Goal: Information Seeking & Learning: Check status

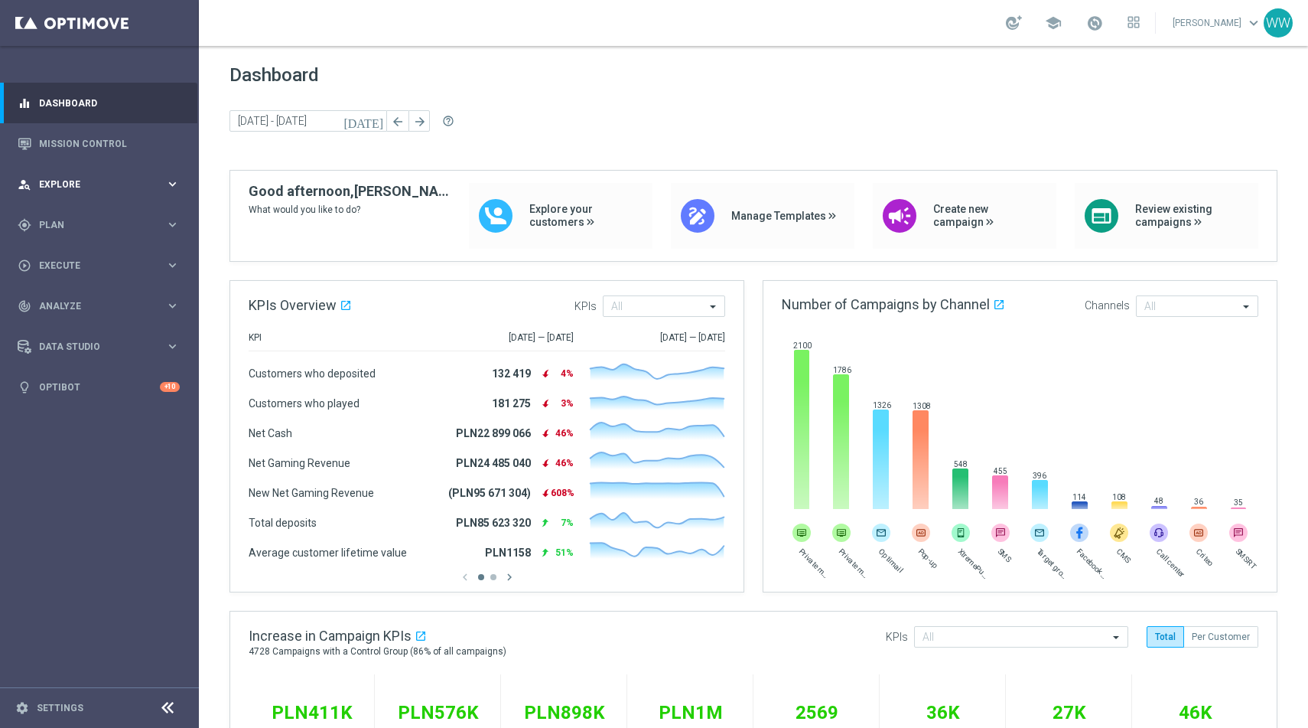
click at [66, 185] on span "Explore" at bounding box center [102, 184] width 126 height 9
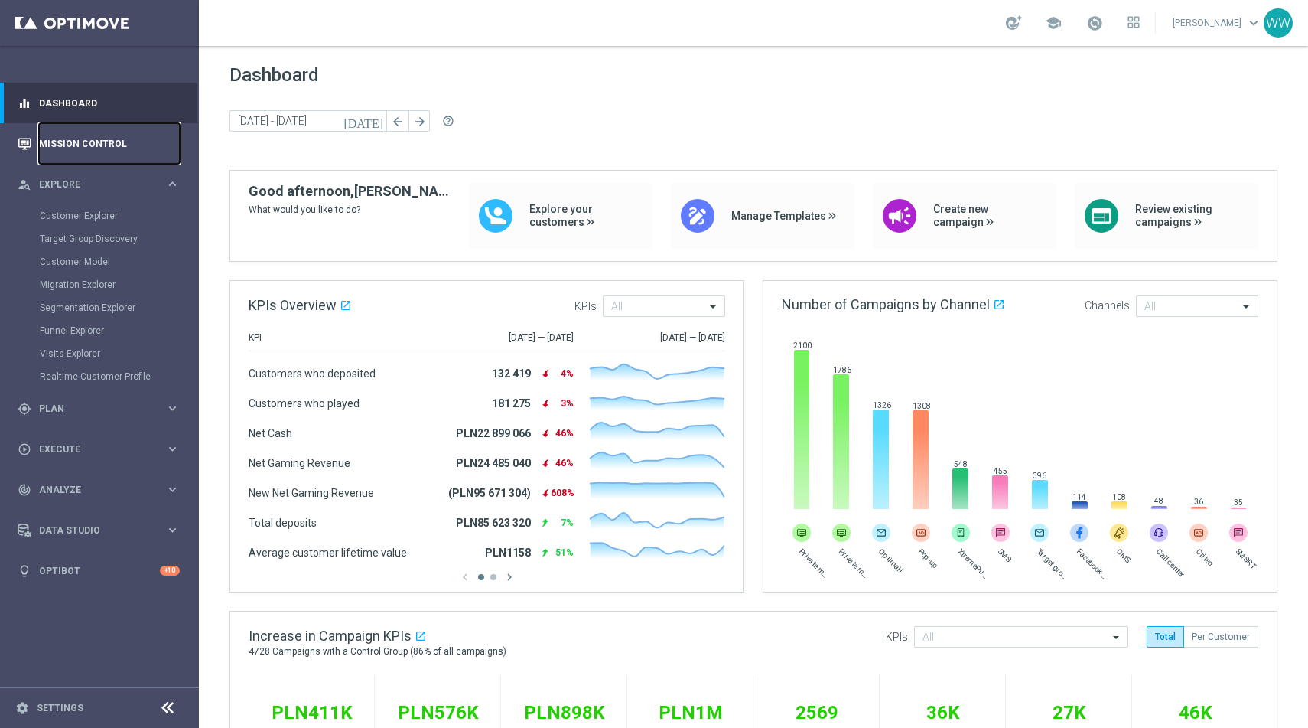
click at [70, 148] on link "Mission Control" at bounding box center [109, 143] width 141 height 41
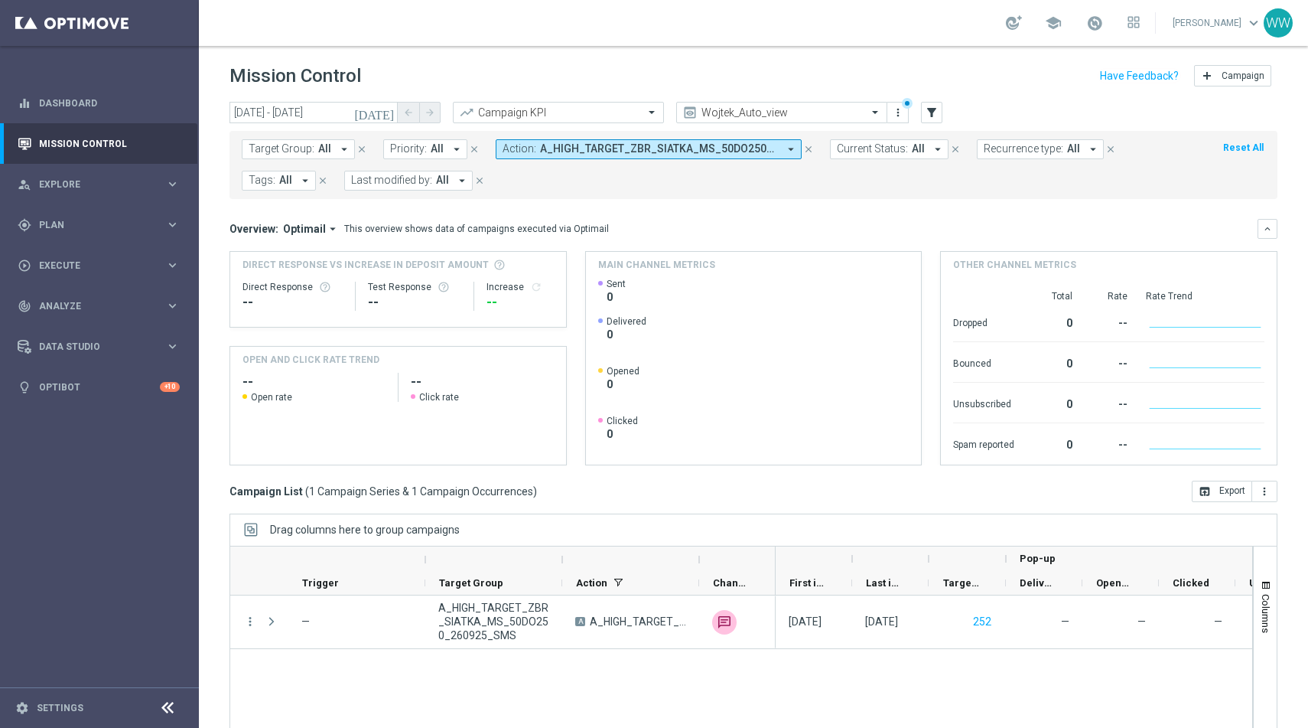
click at [588, 150] on span "A_HIGH_TARGET_ZBR_SIATKA_MS_50DO250_260925_SMS" at bounding box center [659, 148] width 238 height 13
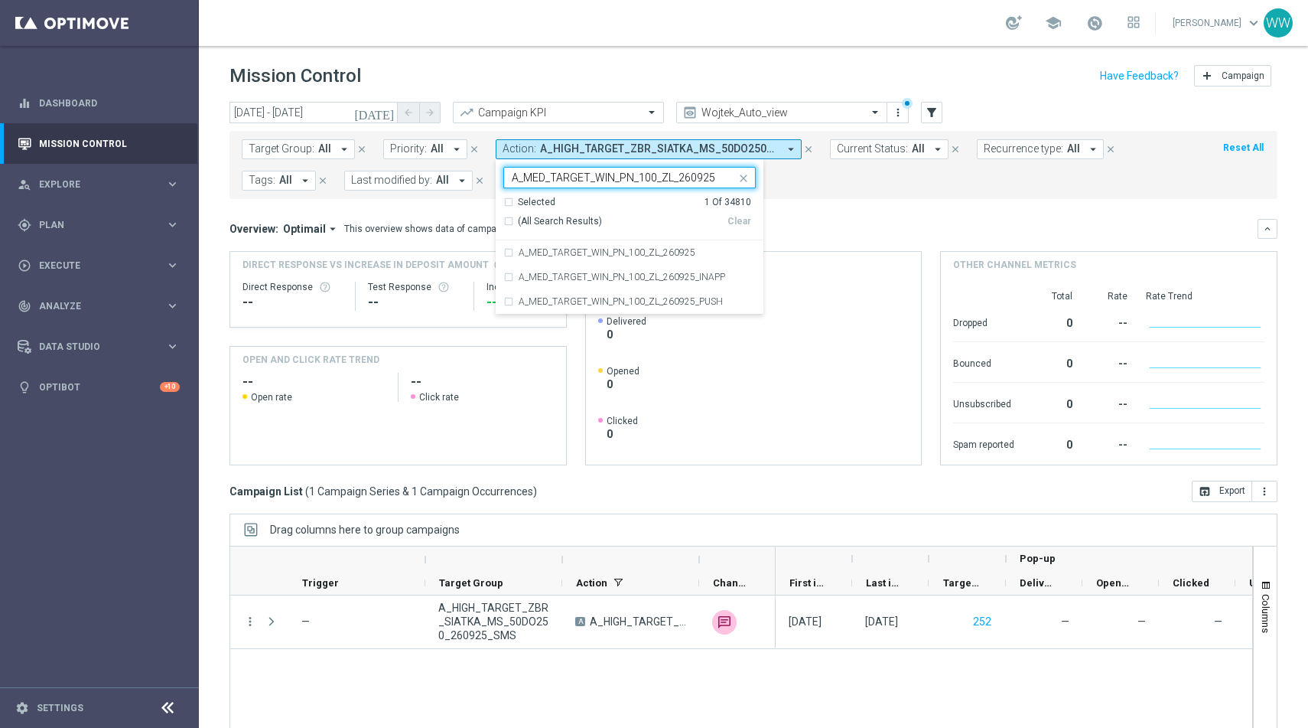
click at [0, 0] on div "Clear" at bounding box center [0, 0] width 0 height 0
type input "A_MED_TARGET_WIN_PN_100_ZL_260925"
click at [800, 197] on div "Target Group: All arrow_drop_down close Priority: All arrow_drop_down close Act…" at bounding box center [754, 165] width 1048 height 68
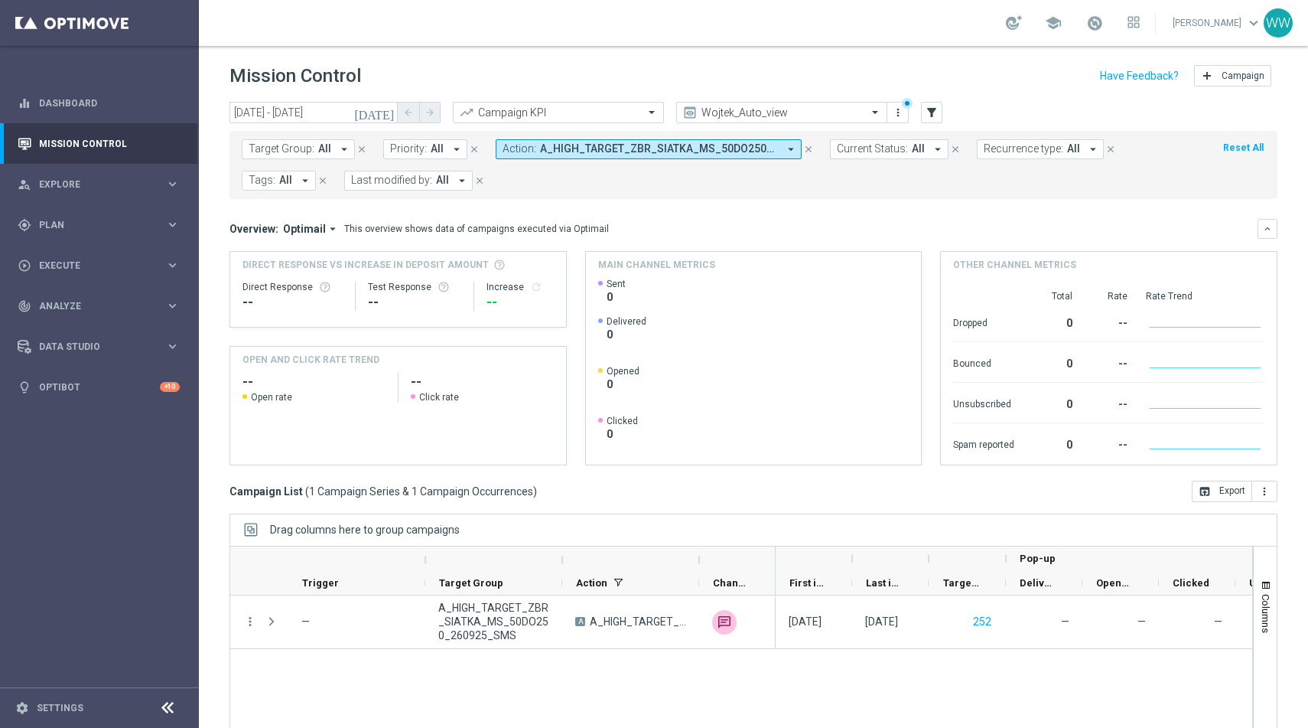
click at [769, 142] on span "A_HIGH_TARGET_ZBR_SIATKA_MS_50DO250_260925_SMS" at bounding box center [659, 148] width 238 height 13
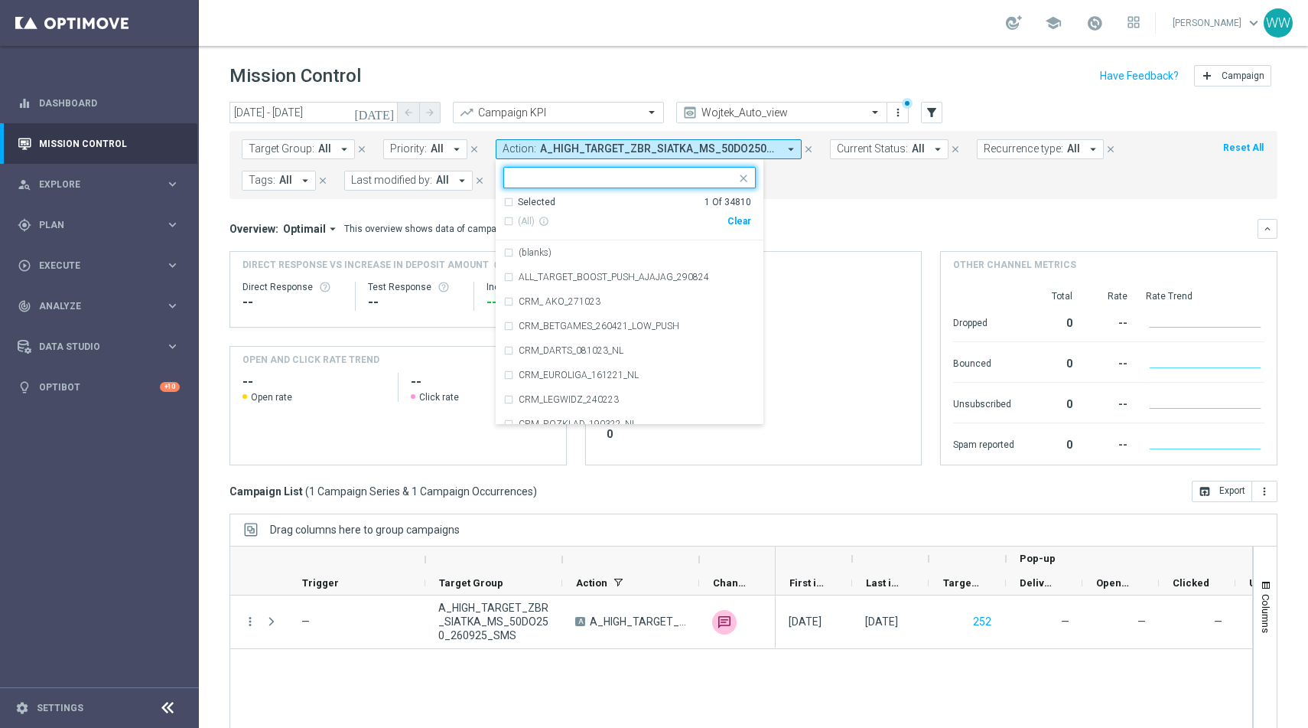
click at [731, 229] on div "(All) info_outline Clear" at bounding box center [627, 221] width 248 height 25
click at [0, 0] on div "Clear" at bounding box center [0, 0] width 0 height 0
click at [623, 180] on input "text" at bounding box center [624, 177] width 224 height 13
paste input "A_MED_TARGET_WIN_PN_100_ZL_260925"
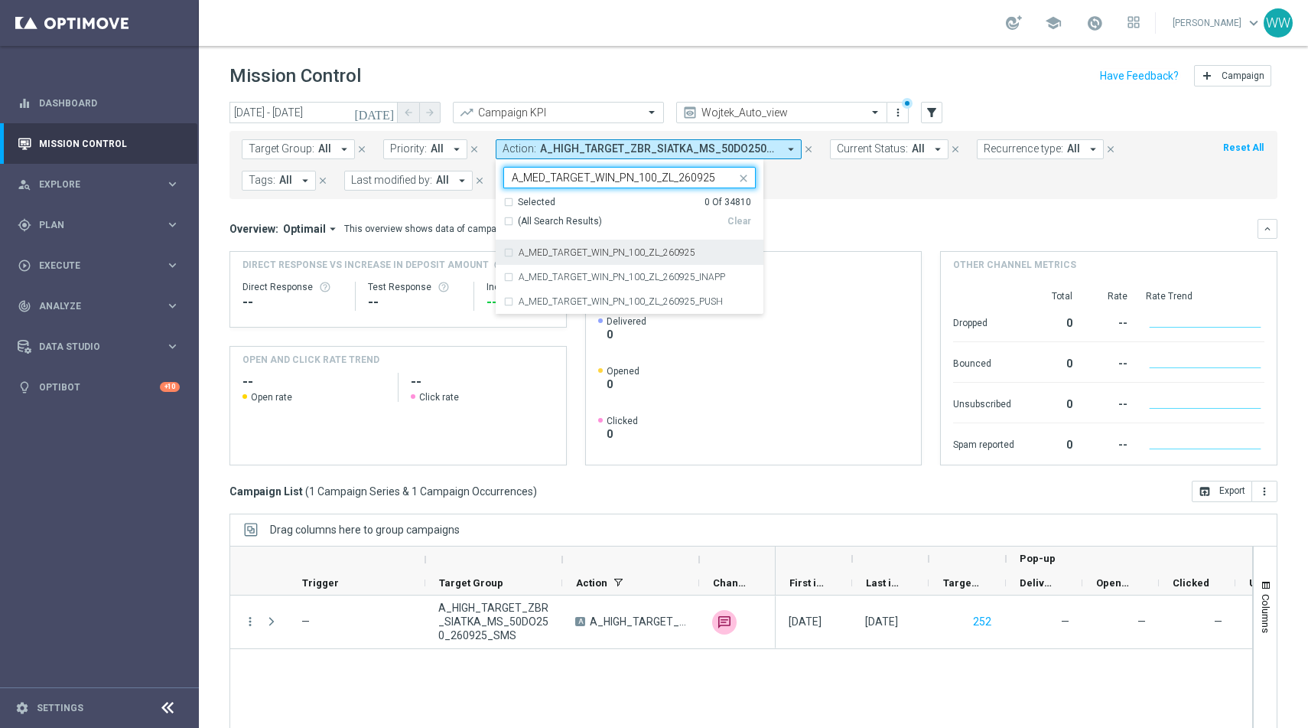
click at [595, 256] on label "A_MED_TARGET_WIN_PN_100_ZL_260925" at bounding box center [607, 252] width 177 height 9
type input "A_MED_TARGET_WIN_PN_100_ZL_260925"
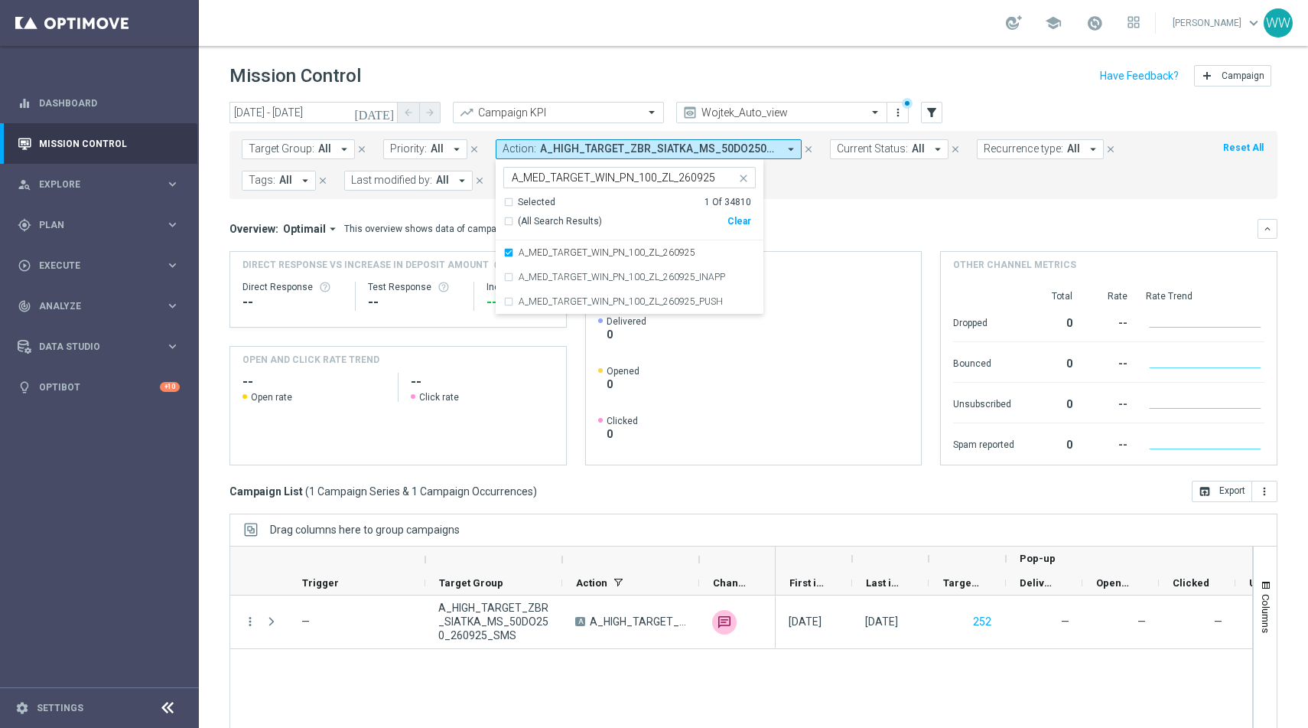
click at [793, 194] on div "Target Group: All arrow_drop_down close Priority: All arrow_drop_down close Act…" at bounding box center [754, 165] width 1048 height 68
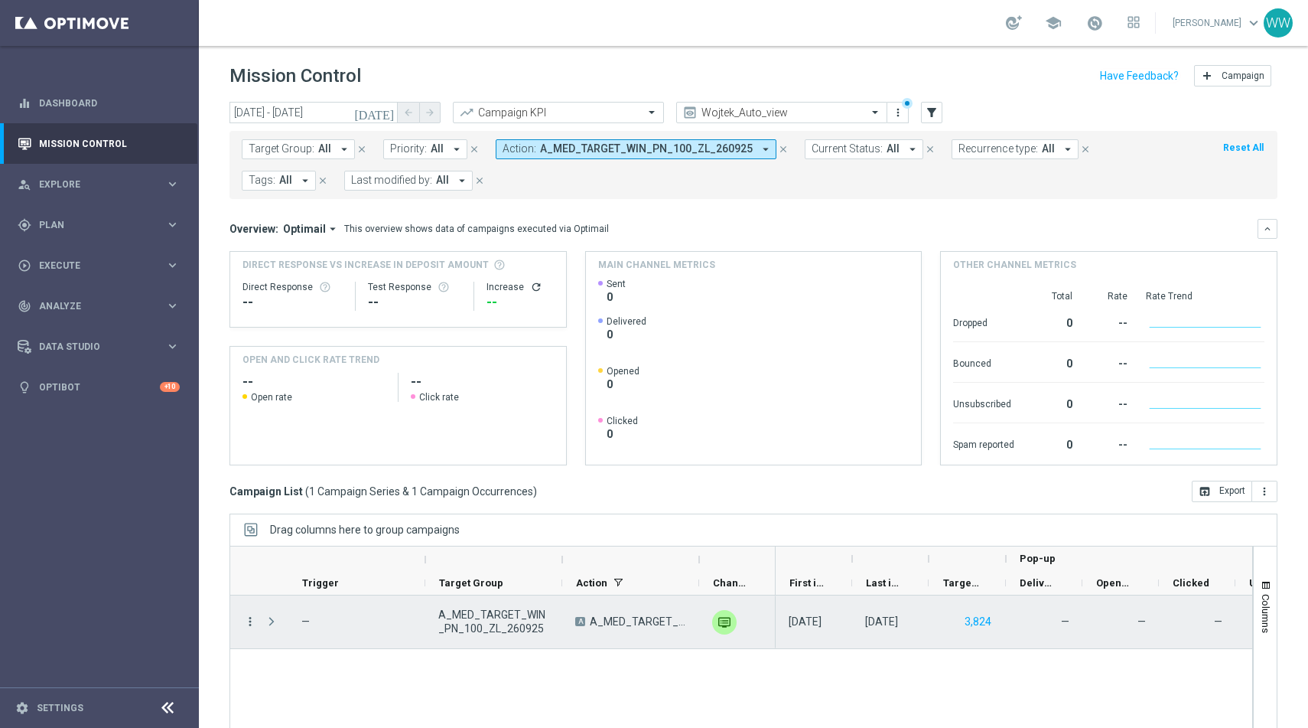
click at [254, 624] on icon "more_vert" at bounding box center [250, 621] width 14 height 14
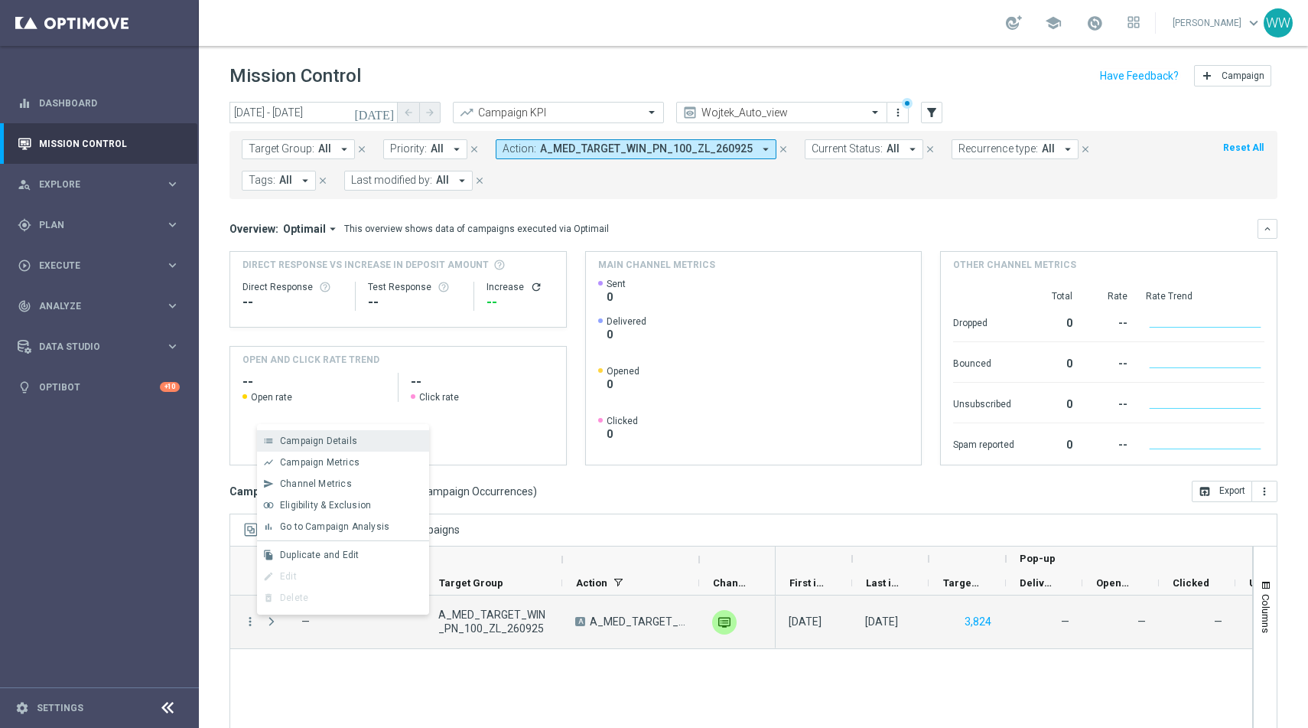
click at [290, 448] on div "list Campaign Details" at bounding box center [343, 440] width 172 height 21
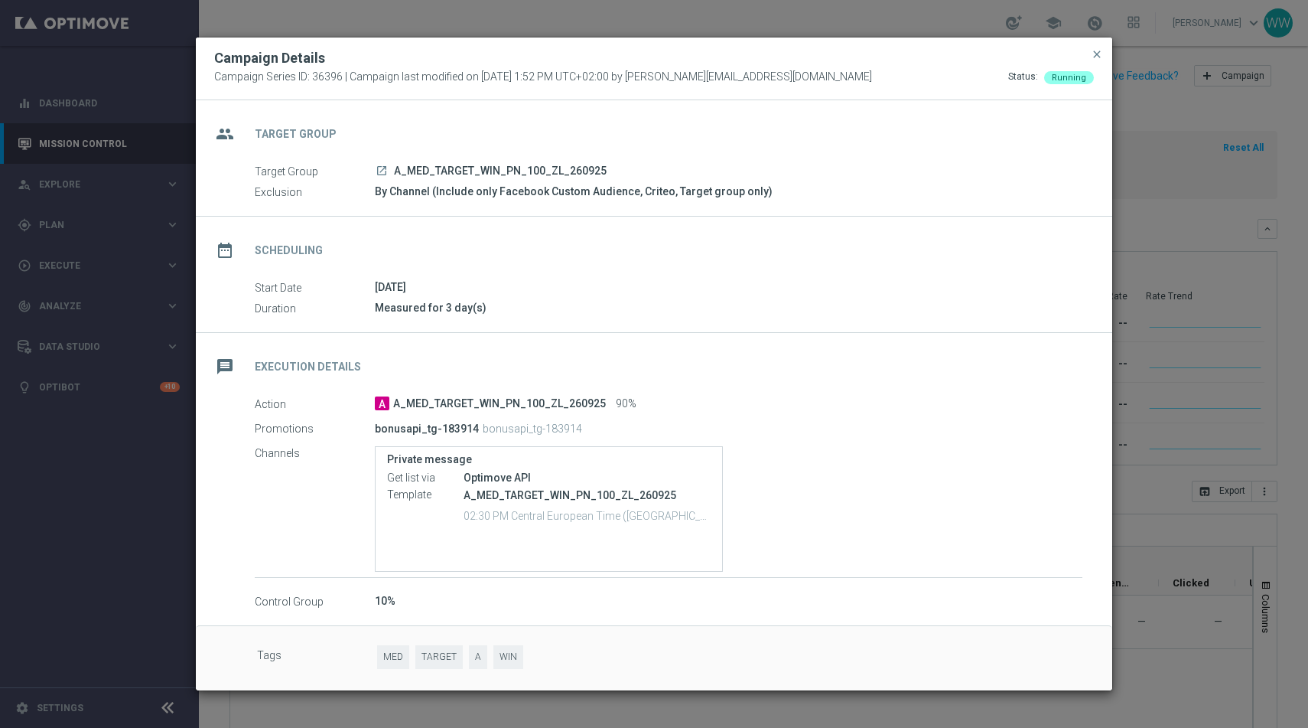
click at [385, 172] on icon "launch" at bounding box center [382, 171] width 12 height 12
click at [1096, 57] on span "close" at bounding box center [1097, 54] width 12 height 12
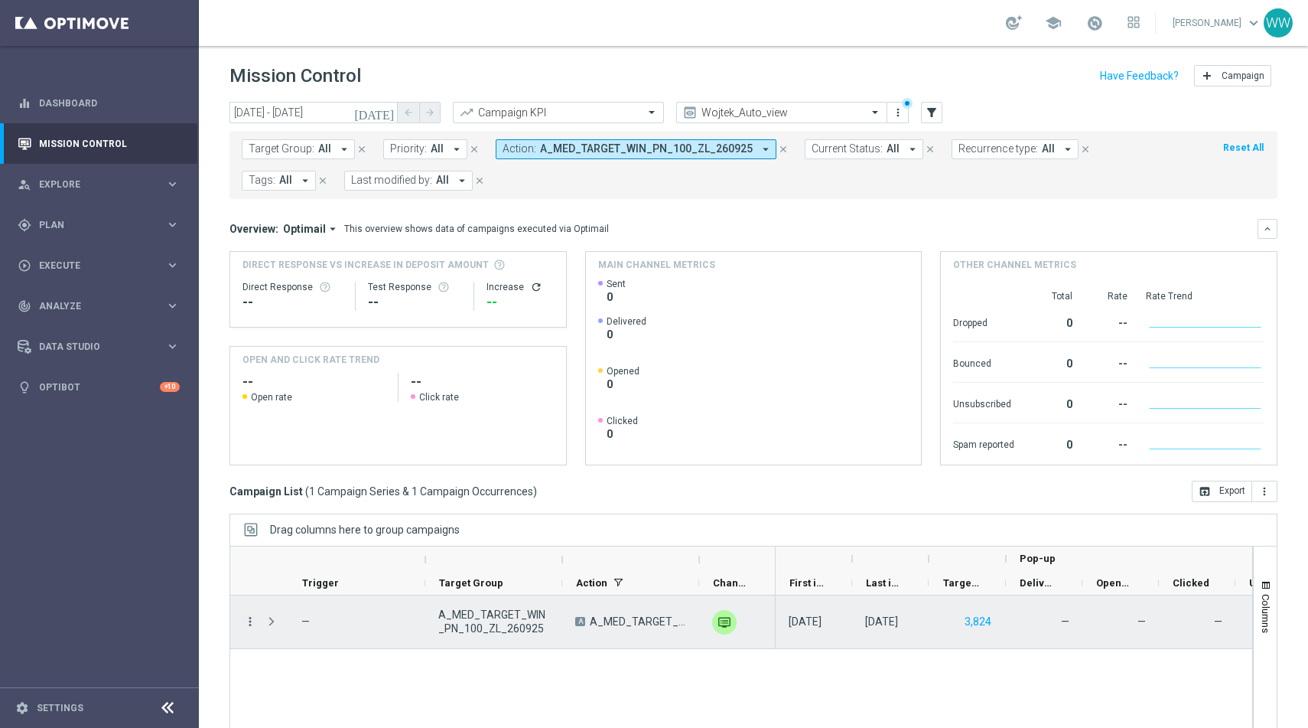
click at [249, 624] on icon "more_vert" at bounding box center [250, 621] width 14 height 14
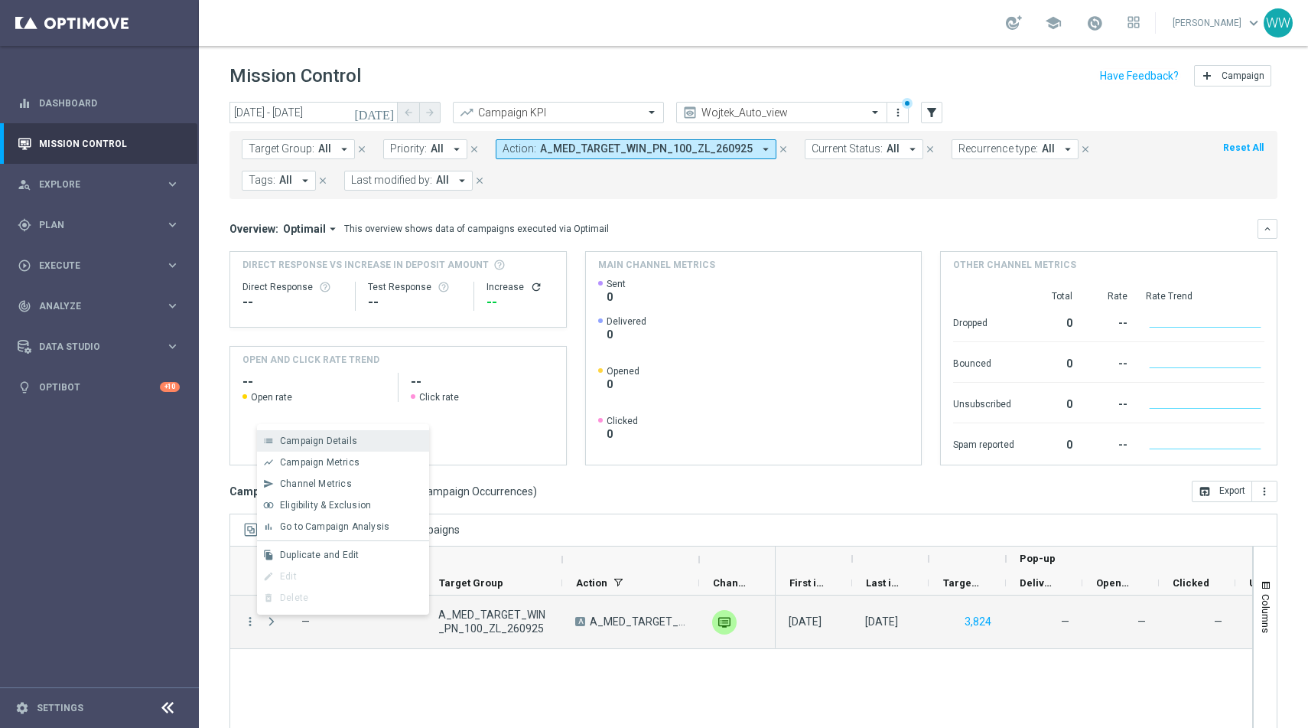
click at [331, 445] on span "Campaign Details" at bounding box center [318, 440] width 77 height 11
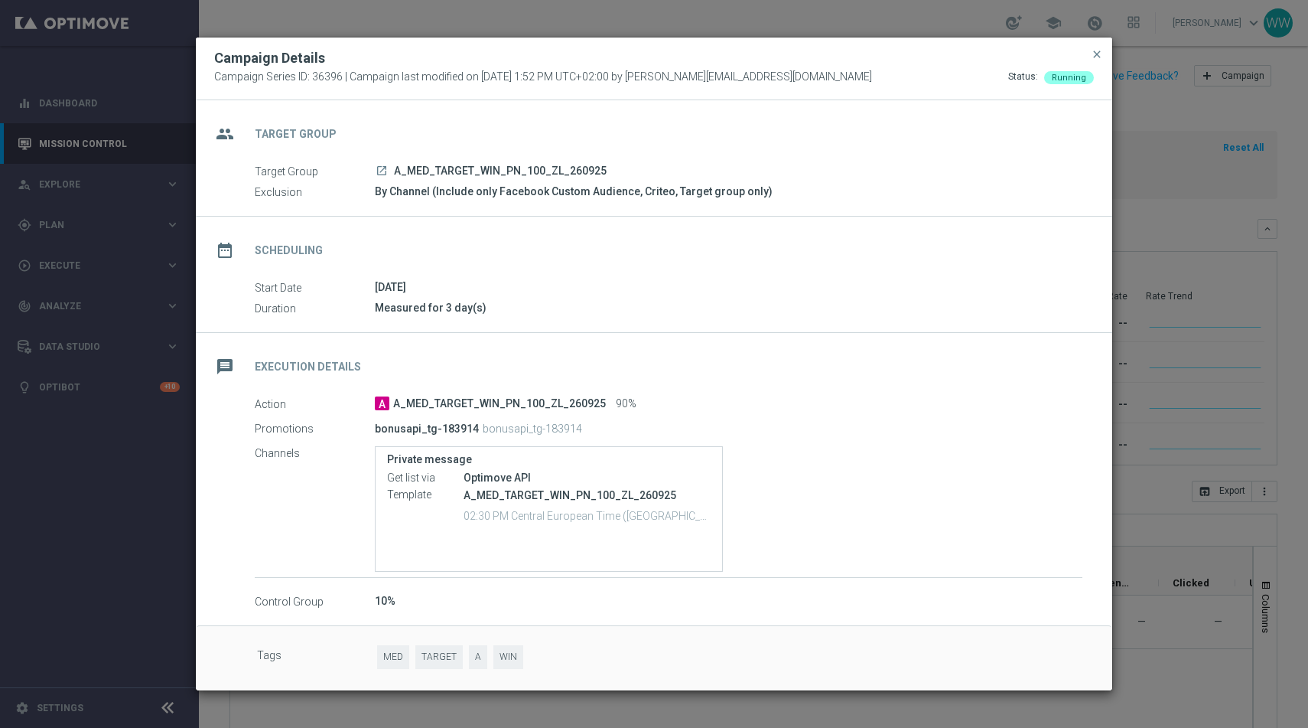
click at [723, 8] on modal-container "Campaign Details Campaign Series ID: 36396 | Campaign last modified on 26 Sep 2…" at bounding box center [654, 364] width 1308 height 728
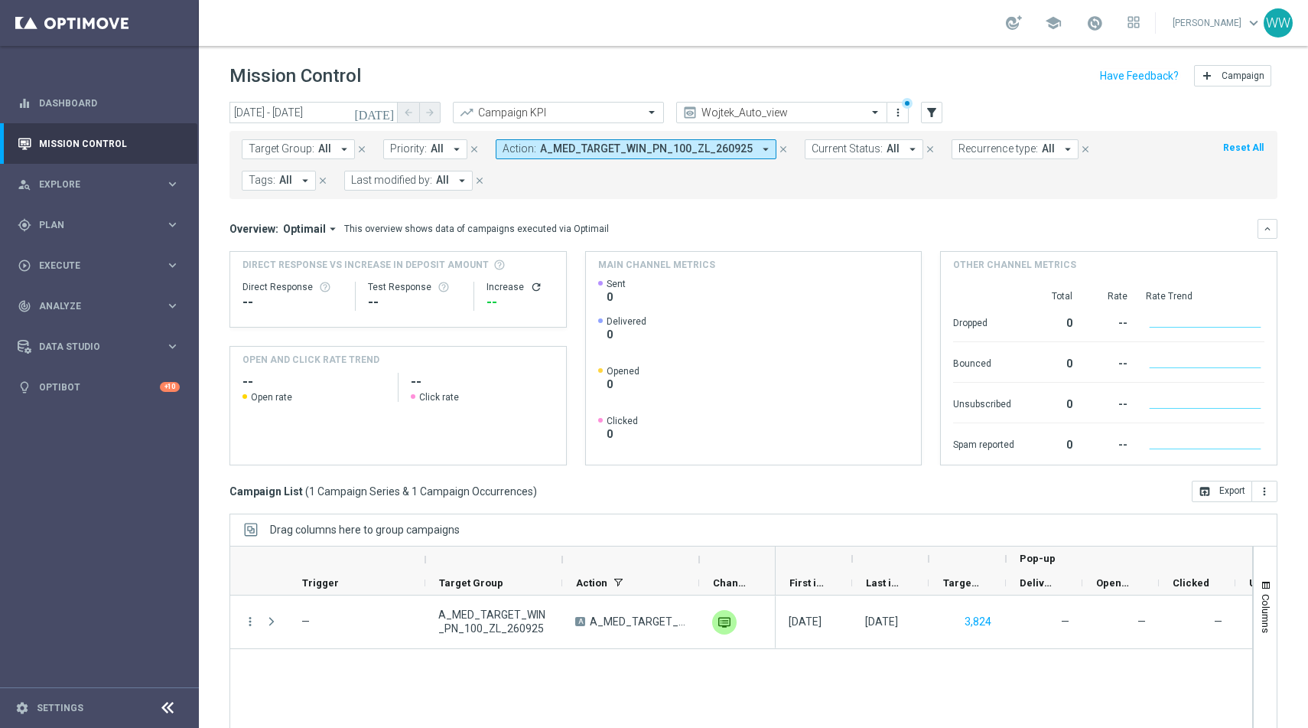
click at [610, 153] on span "A_MED_TARGET_WIN_PN_100_ZL_260925" at bounding box center [646, 148] width 213 height 13
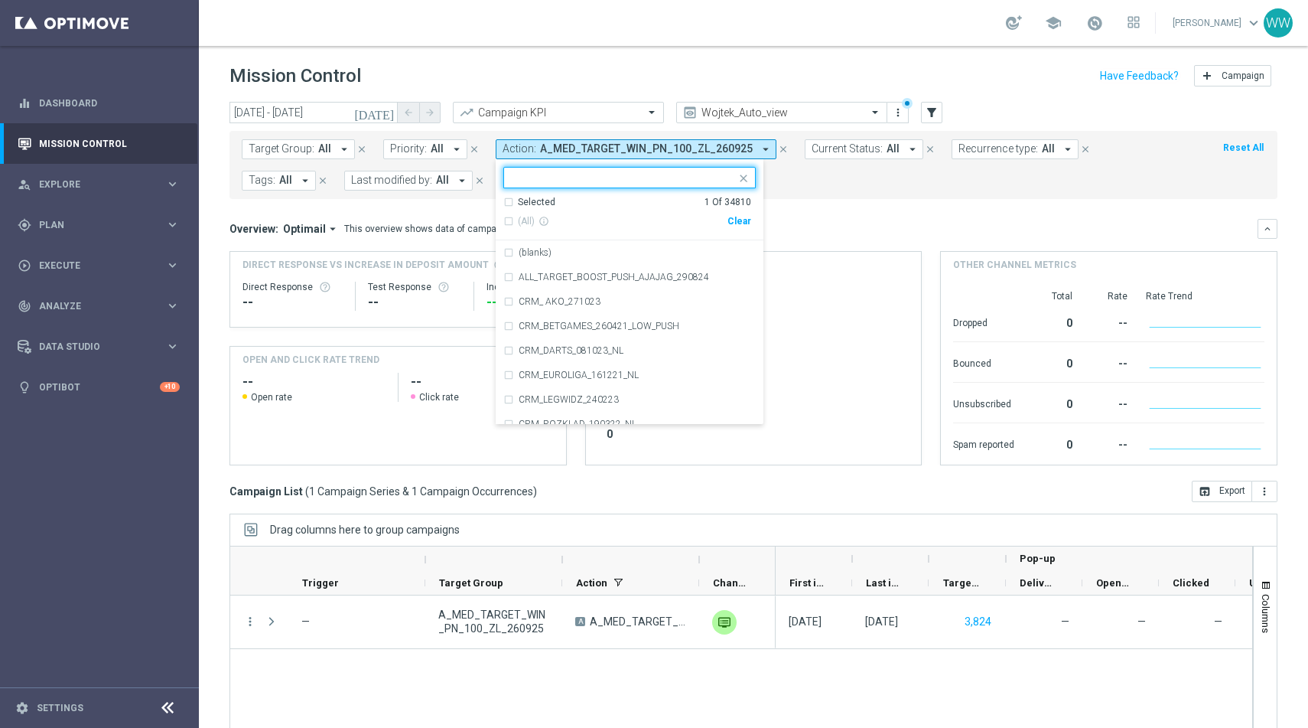
click at [0, 0] on div "Clear" at bounding box center [0, 0] width 0 height 0
click at [624, 187] on div at bounding box center [629, 177] width 252 height 21
click at [621, 183] on input "text" at bounding box center [624, 177] width 224 height 13
paste input "A_MED_TARGET_WIN_PN_100_ZL_260925"
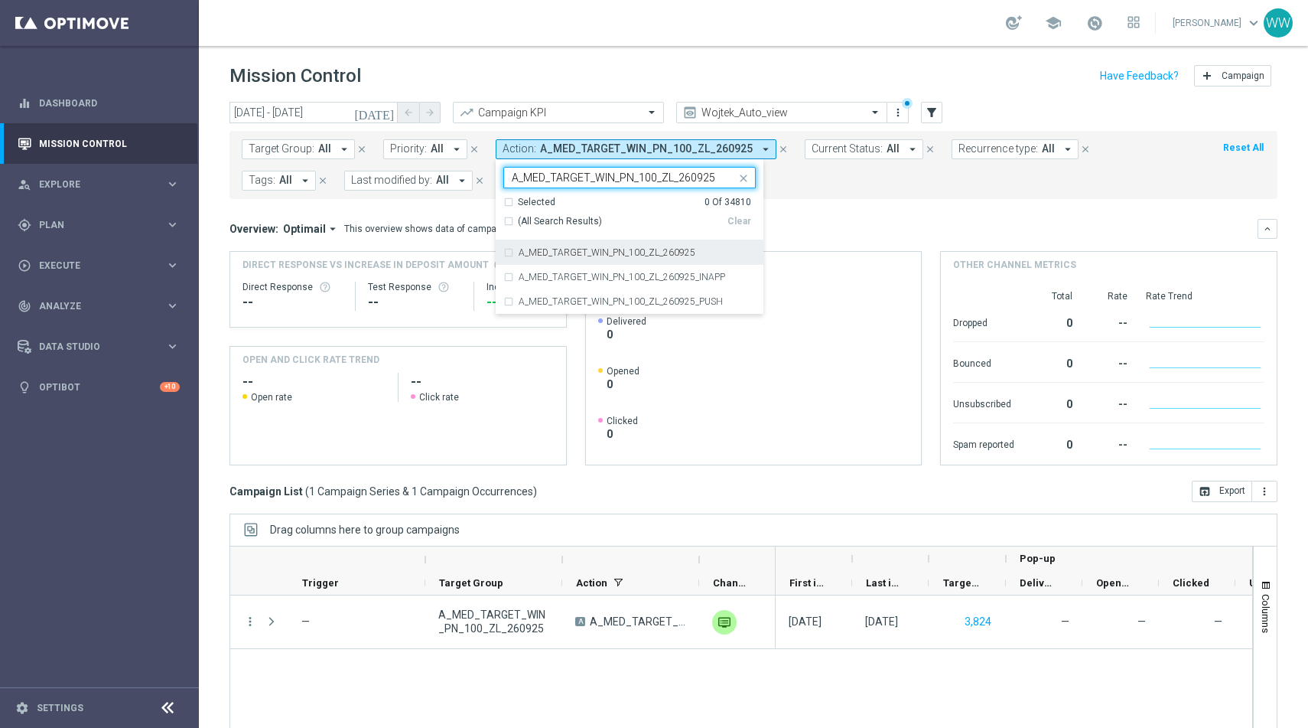
type input "A_MED_TARGET_WIN_PN_100_ZL_260925"
click at [862, 217] on mini-dashboard "Overview: Optimail arrow_drop_down This overview shows data of campaigns execut…" at bounding box center [754, 340] width 1048 height 282
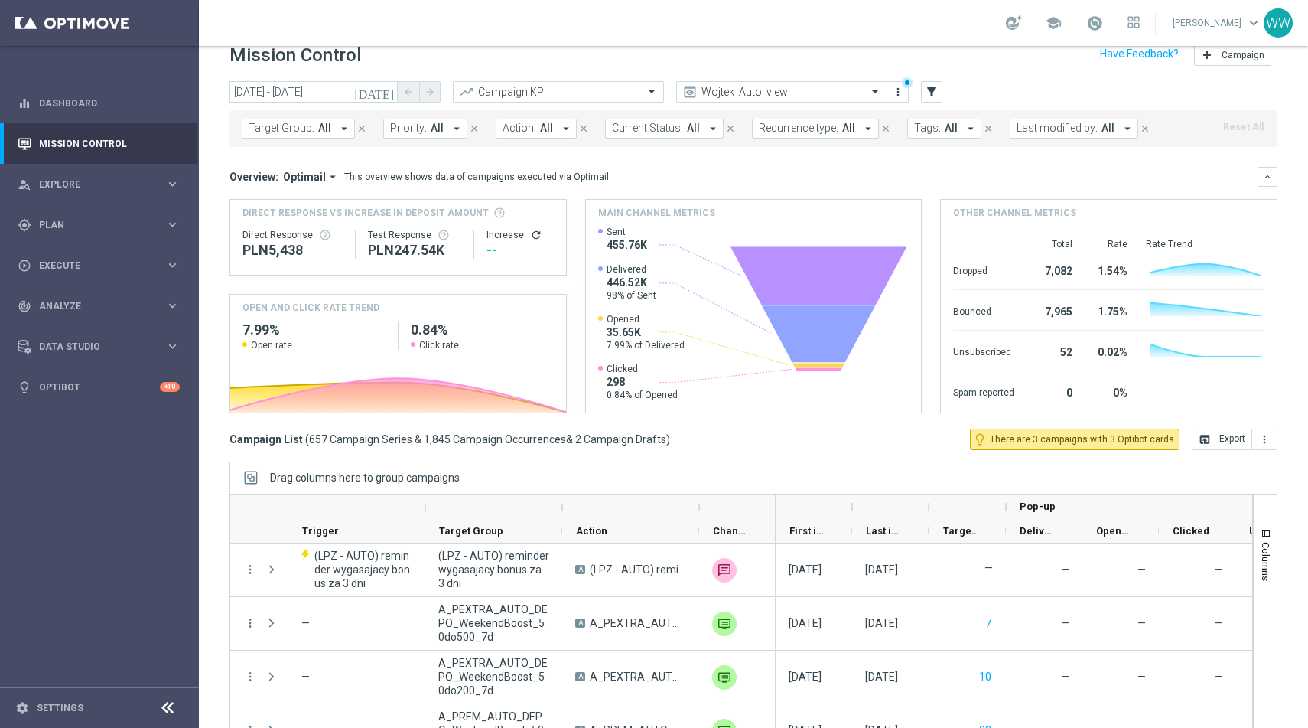
scroll to position [23, 0]
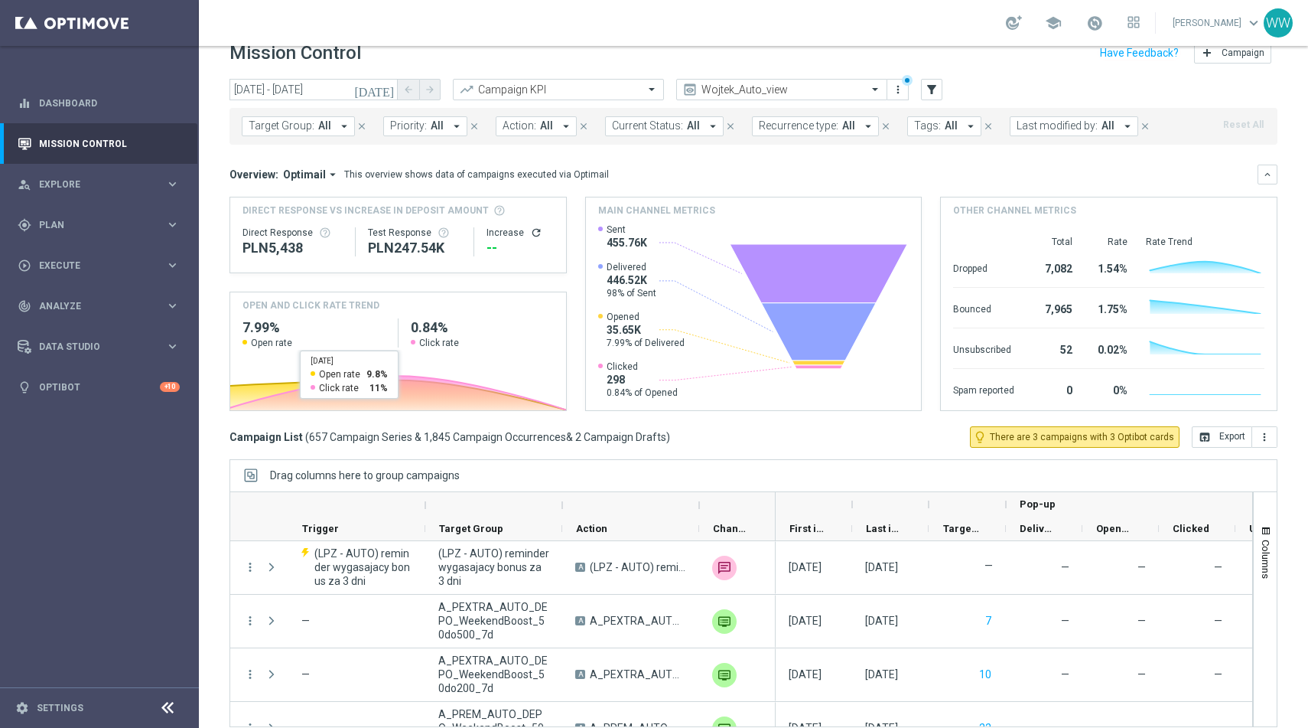
click at [471, 134] on button "close" at bounding box center [474, 126] width 14 height 17
click at [519, 134] on button "Current Status: All arrow_drop_down" at bounding box center [552, 126] width 119 height 20
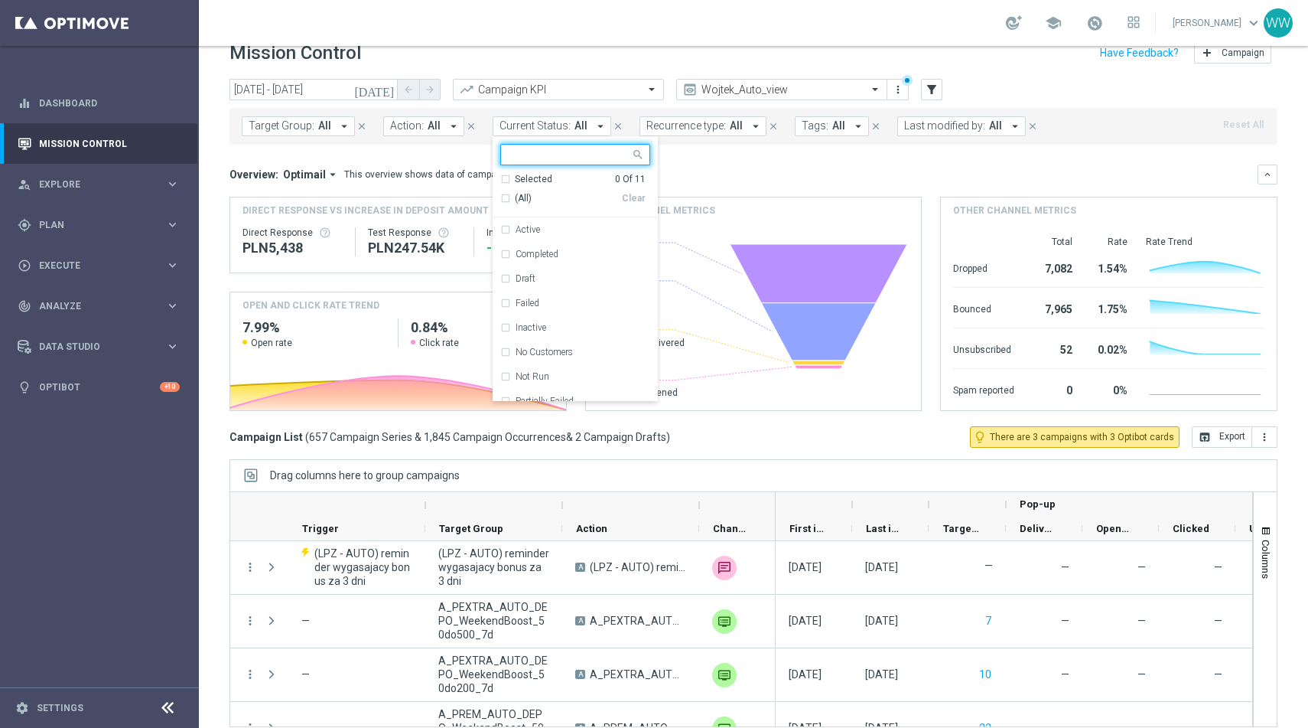
click at [428, 127] on span "All" at bounding box center [434, 125] width 13 height 13
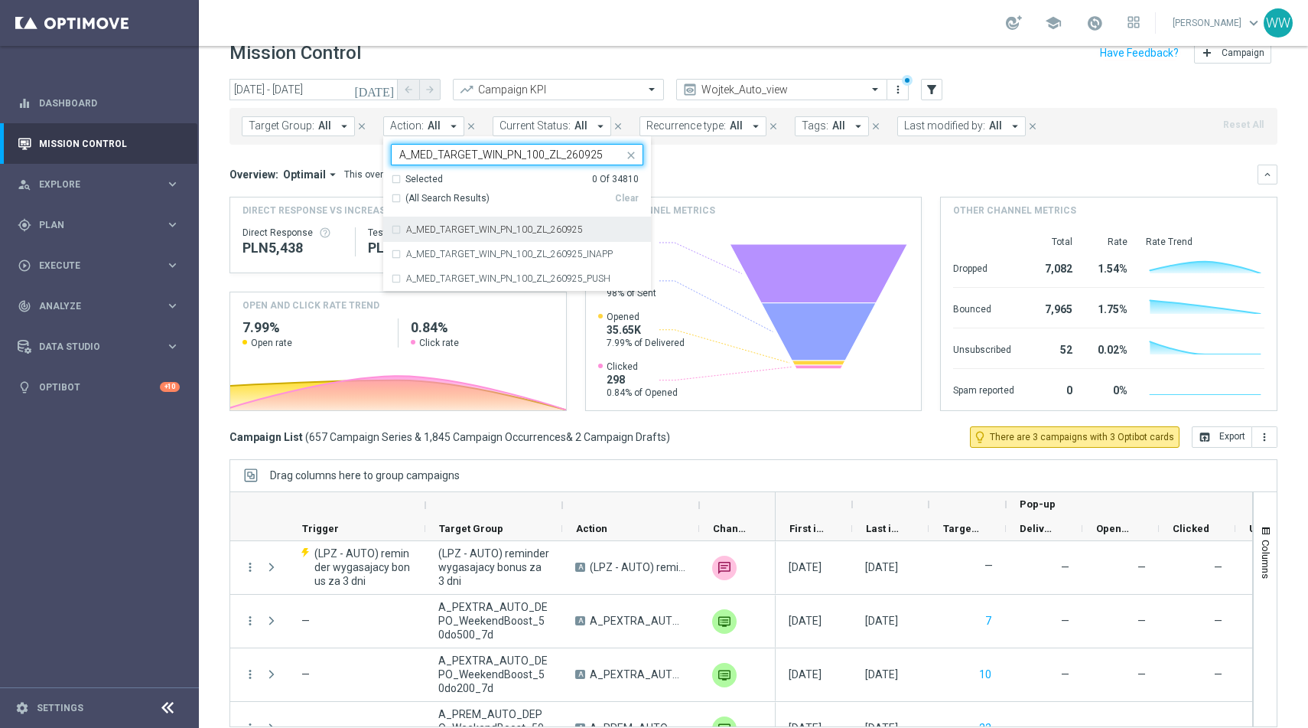
click at [435, 233] on label "A_MED_TARGET_WIN_PN_100_ZL_260925" at bounding box center [494, 229] width 177 height 9
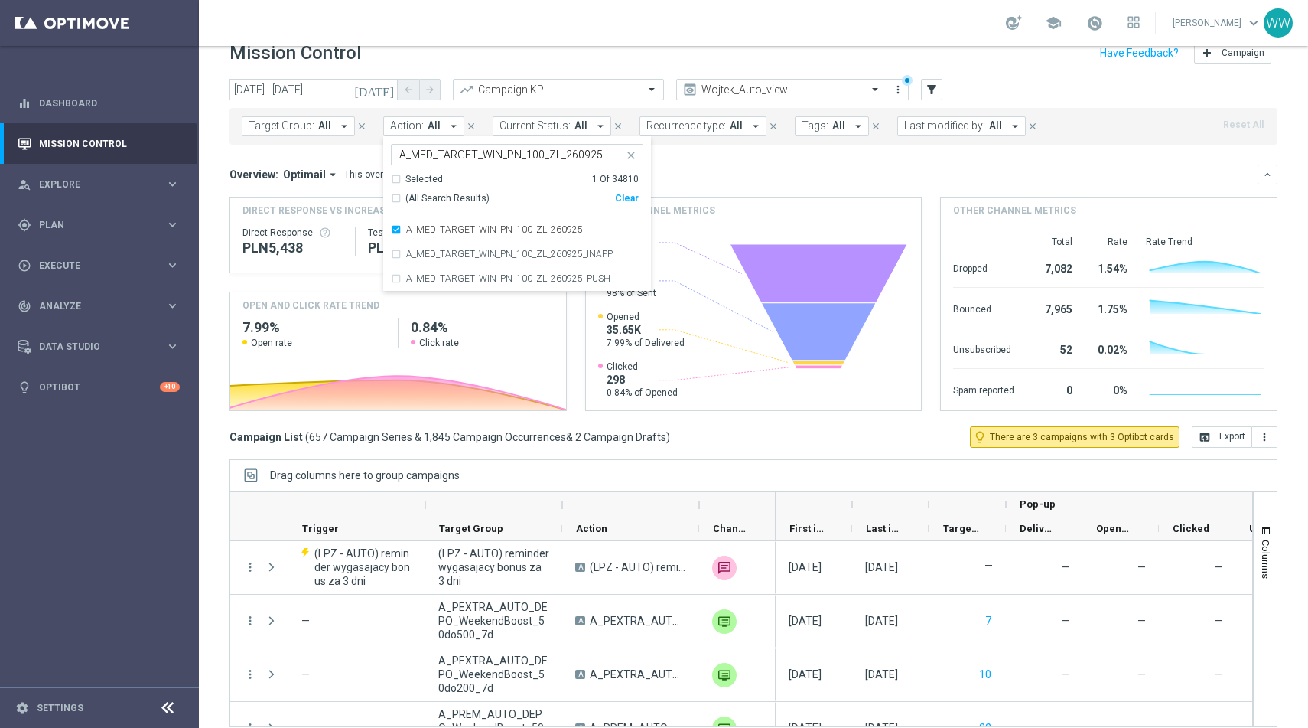
click at [485, 147] on div "A_MED_TARGET_WIN_PN_100_ZL_260925 A_MED_TARGET_WIN_PN_100_ZL_260925" at bounding box center [508, 154] width 232 height 19
click at [488, 151] on input "A_MED_TARGET_WIN_PN_100_ZL_260925" at bounding box center [511, 154] width 224 height 13
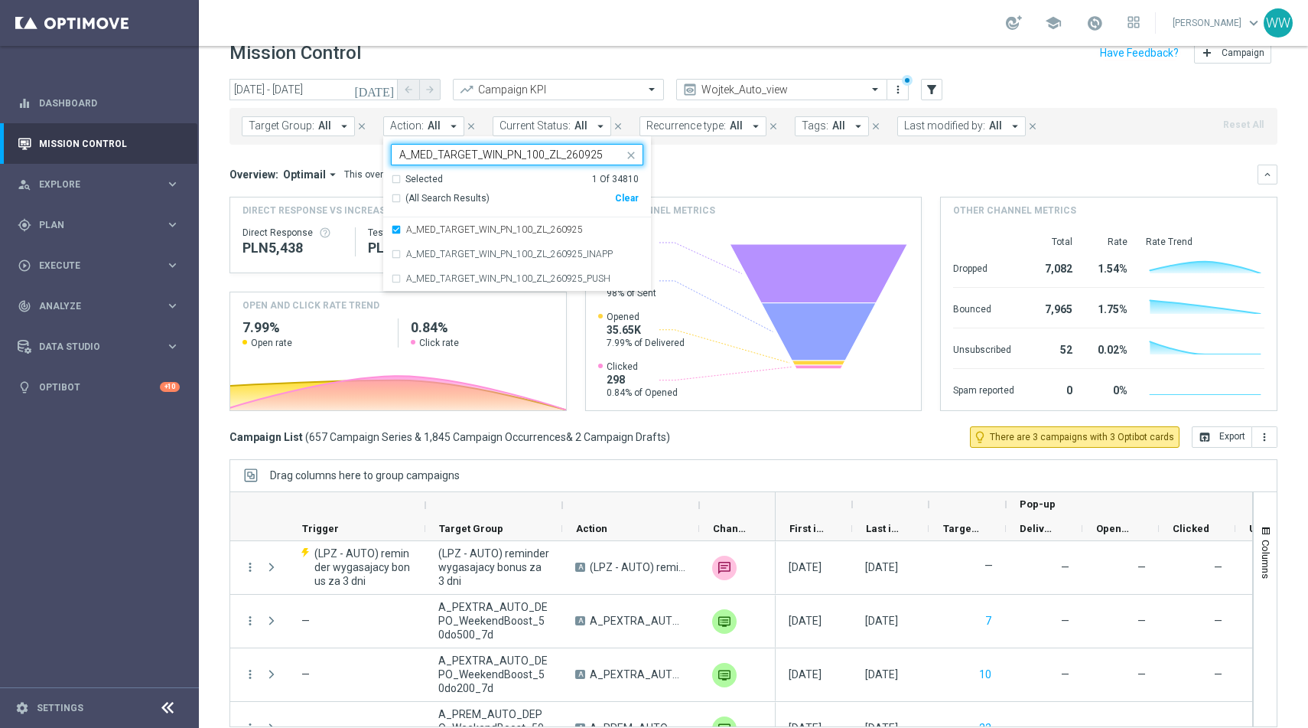
click at [488, 151] on input "A_MED_TARGET_WIN_PN_100_ZL_260925" at bounding box center [511, 154] width 224 height 13
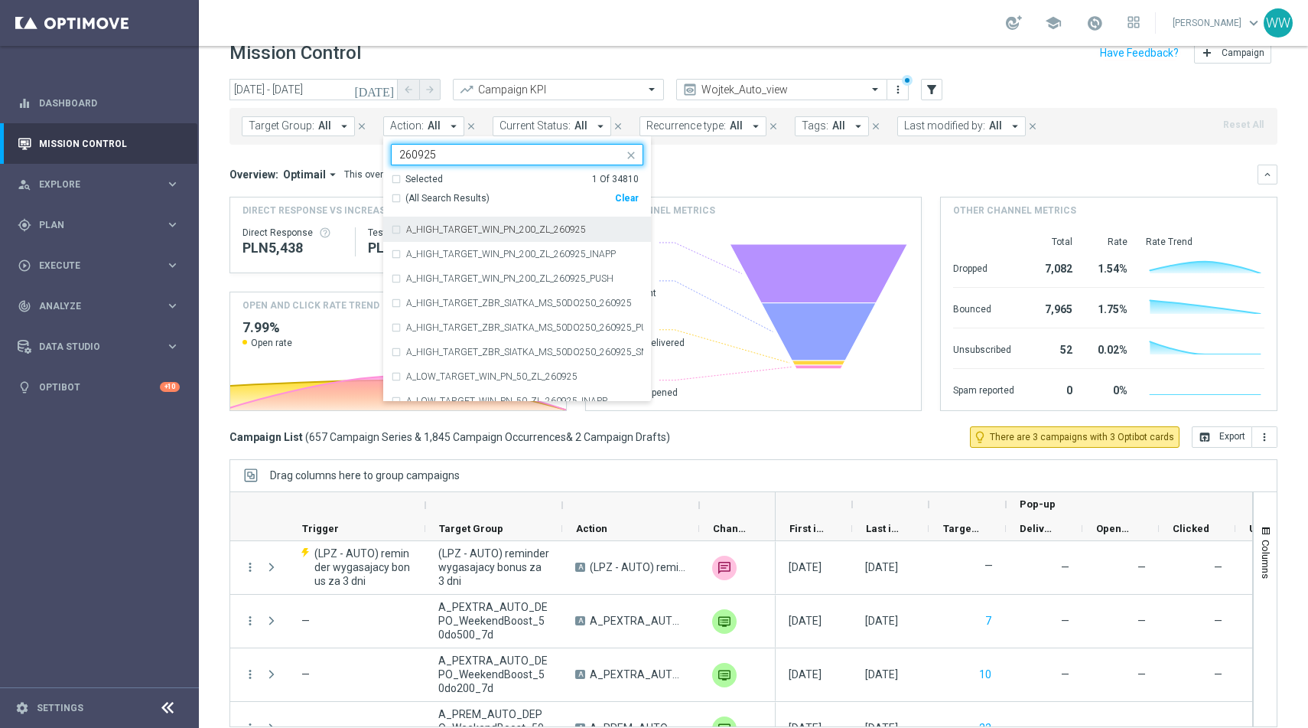
click at [496, 233] on label "A_HIGH_TARGET_WIN_PN_200_ZL_260925" at bounding box center [496, 229] width 180 height 9
type input "260925"
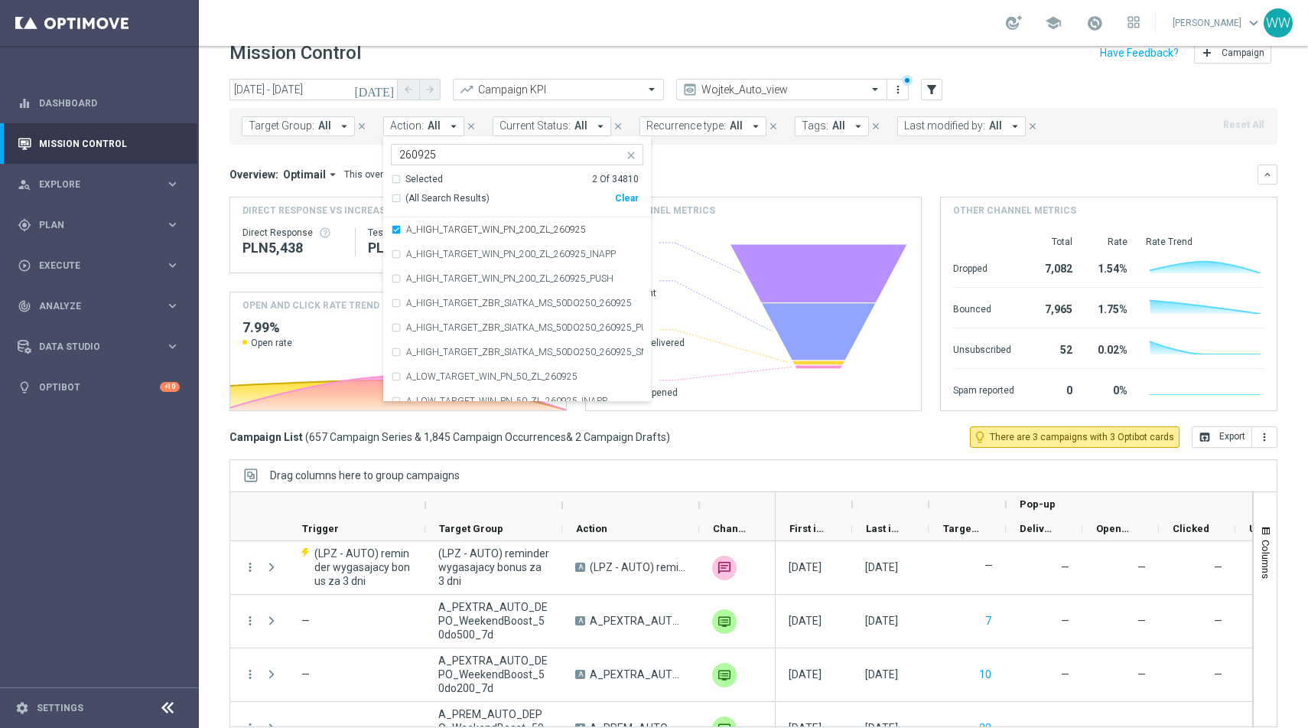
click at [780, 138] on div "Target Group: All arrow_drop_down close Action: All arrow_drop_down Selected 2 …" at bounding box center [754, 126] width 1048 height 37
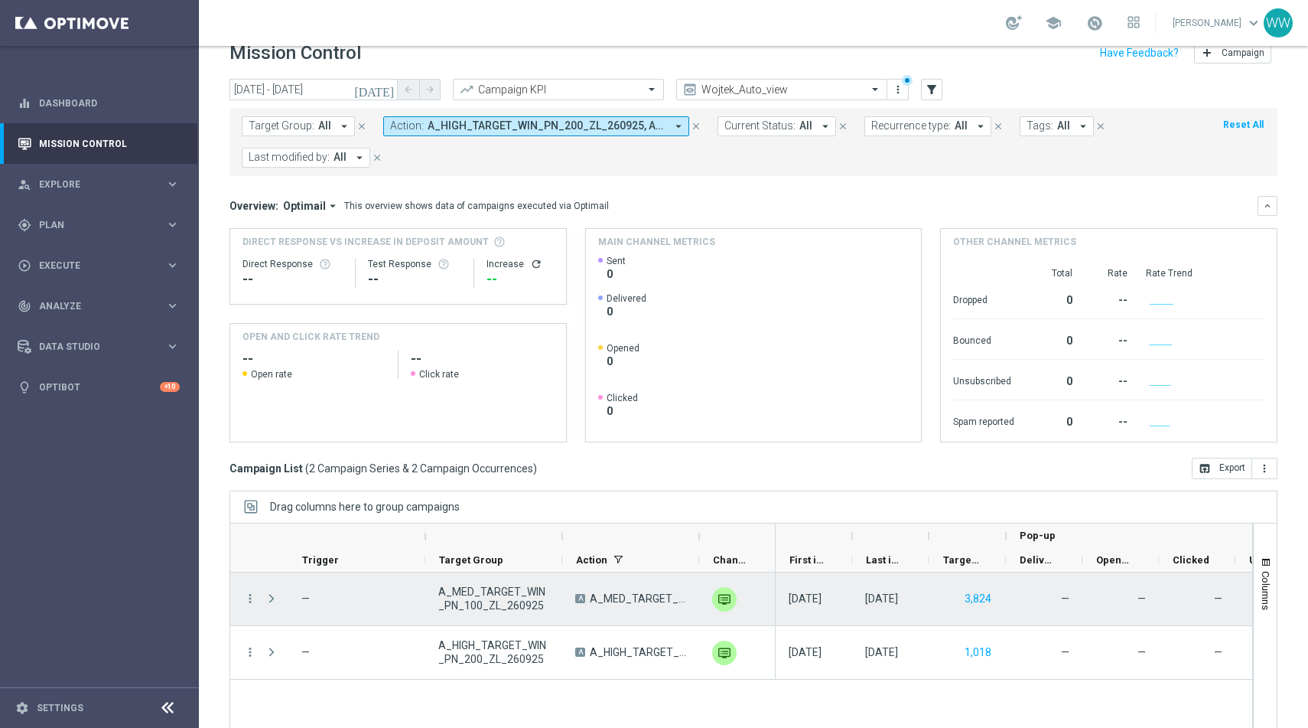
scroll to position [34, 0]
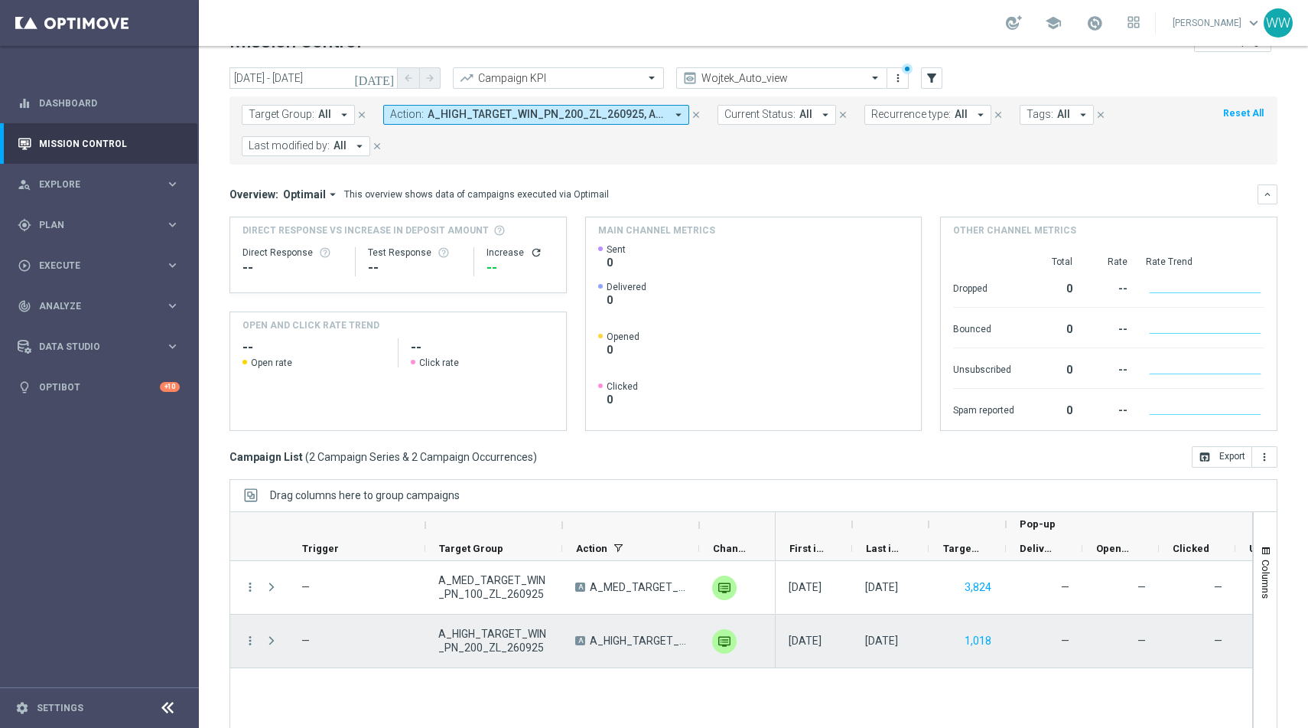
click at [262, 643] on div at bounding box center [273, 640] width 31 height 53
click at [249, 641] on icon "more_vert" at bounding box center [250, 641] width 14 height 14
click at [309, 464] on span "Campaign Details" at bounding box center [318, 459] width 77 height 11
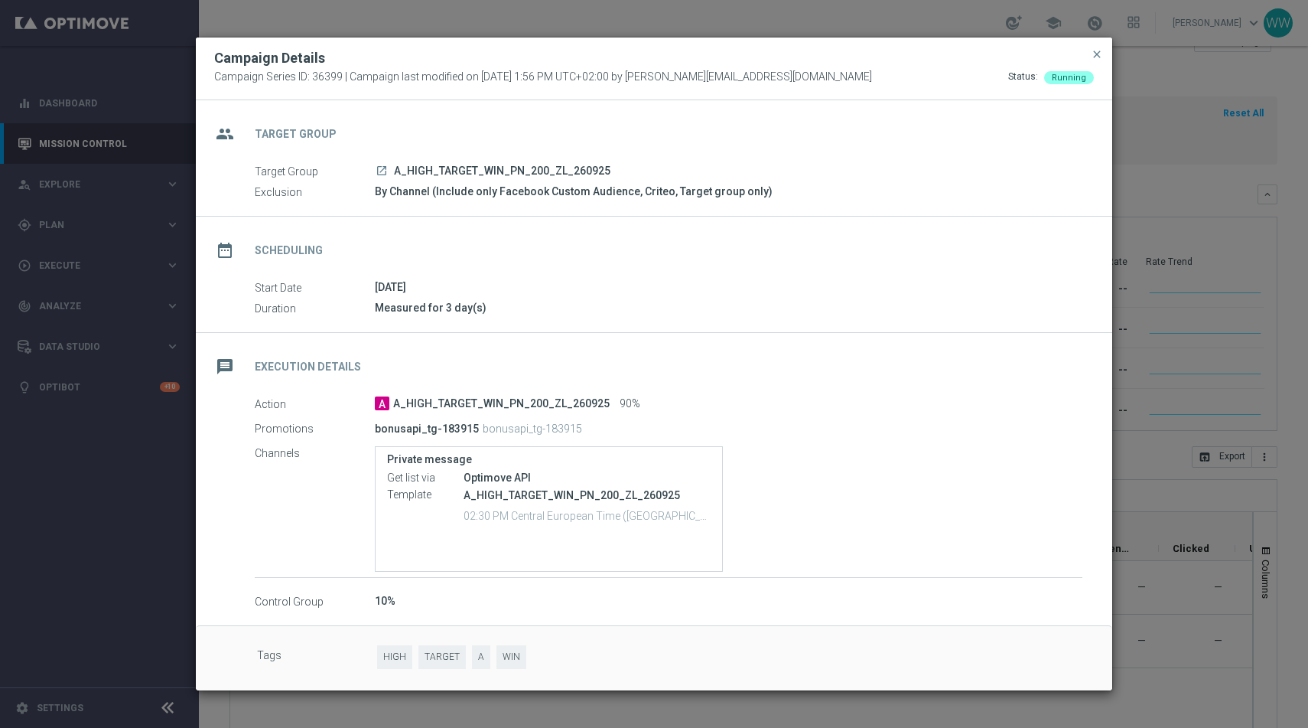
click at [1150, 194] on modal-container "Campaign Details Campaign Series ID: 36399 | Campaign last modified on 26 Sep 2…" at bounding box center [654, 364] width 1308 height 728
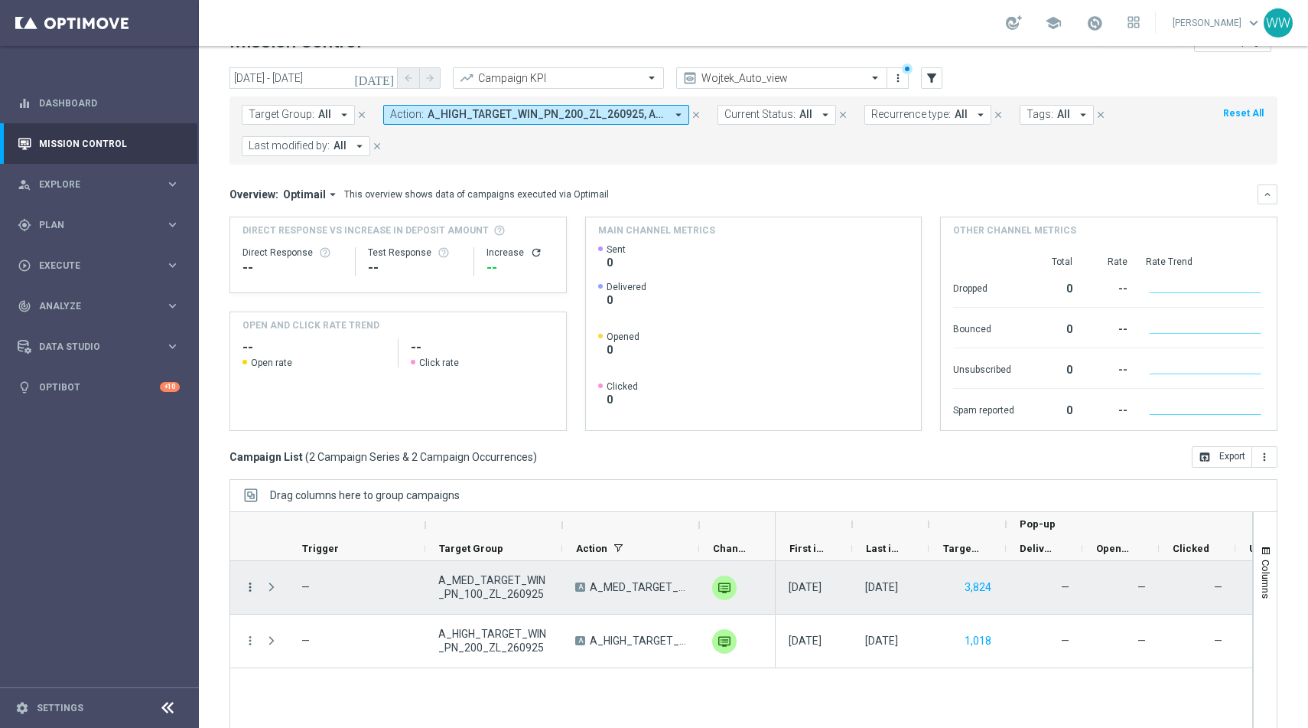
click at [246, 585] on icon "more_vert" at bounding box center [250, 587] width 14 height 14
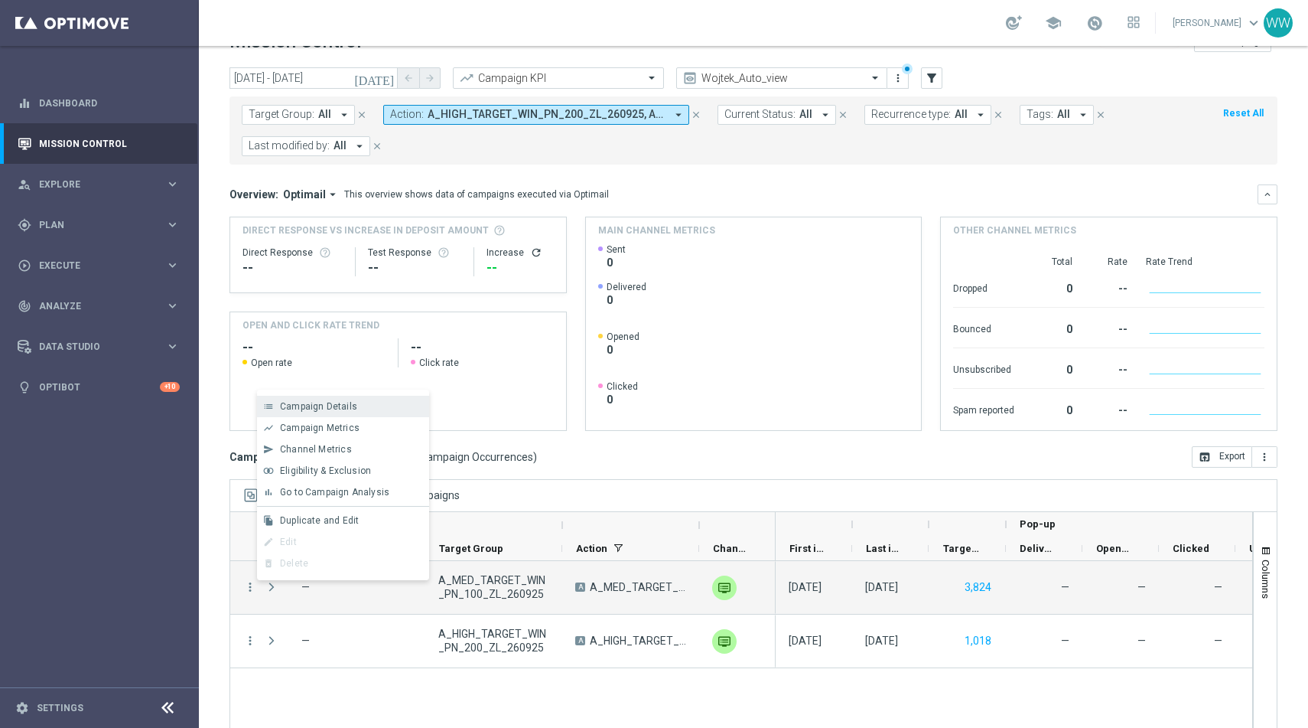
click at [303, 411] on div "Campaign Details" at bounding box center [351, 406] width 142 height 11
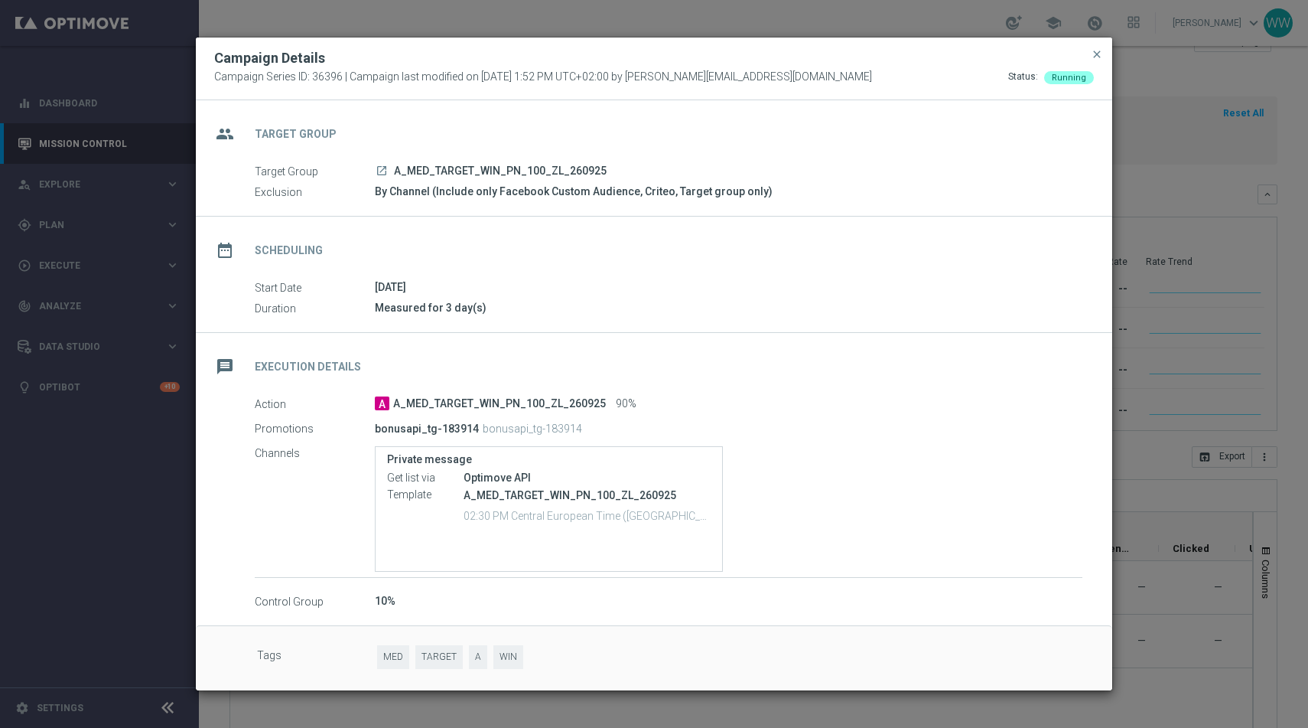
click at [1168, 334] on modal-container "Campaign Details Campaign Series ID: 36396 | Campaign last modified on 26 Sep 2…" at bounding box center [654, 364] width 1308 height 728
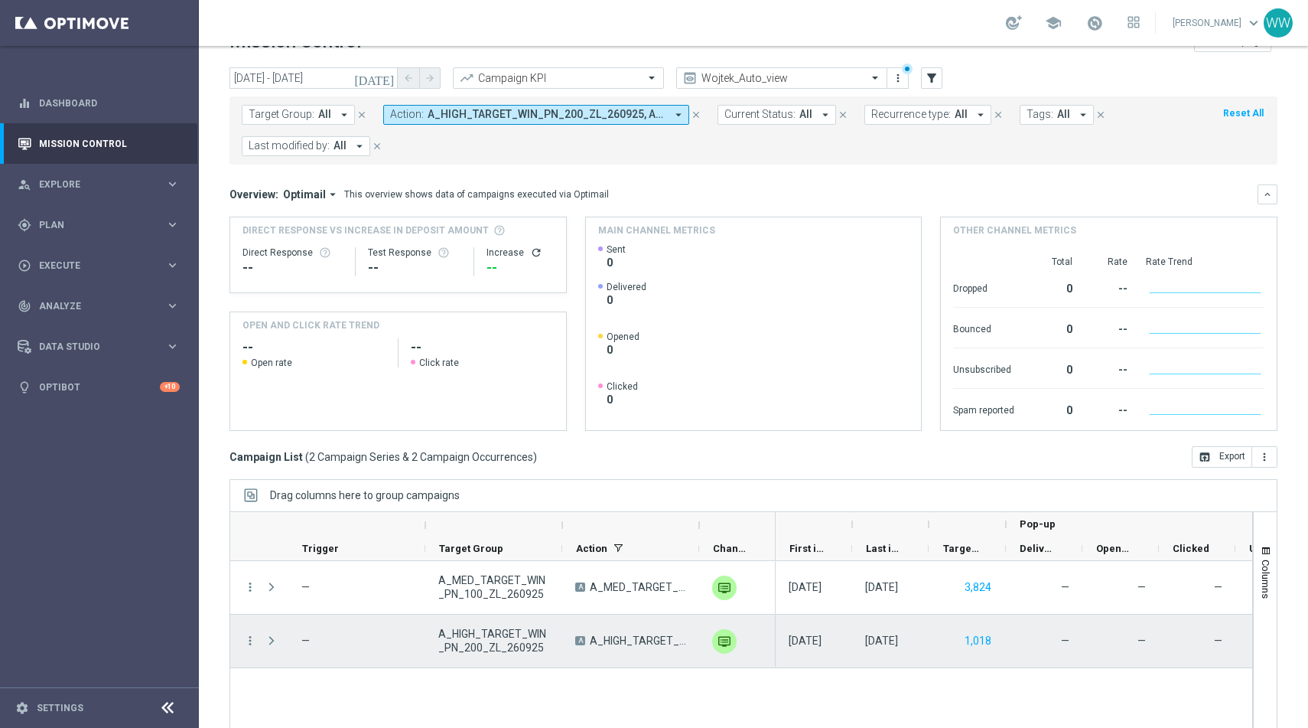
click at [244, 628] on div "more_vert" at bounding box center [244, 640] width 28 height 53
click at [250, 642] on icon "more_vert" at bounding box center [250, 641] width 14 height 14
click at [312, 461] on span "Campaign Details" at bounding box center [318, 459] width 77 height 11
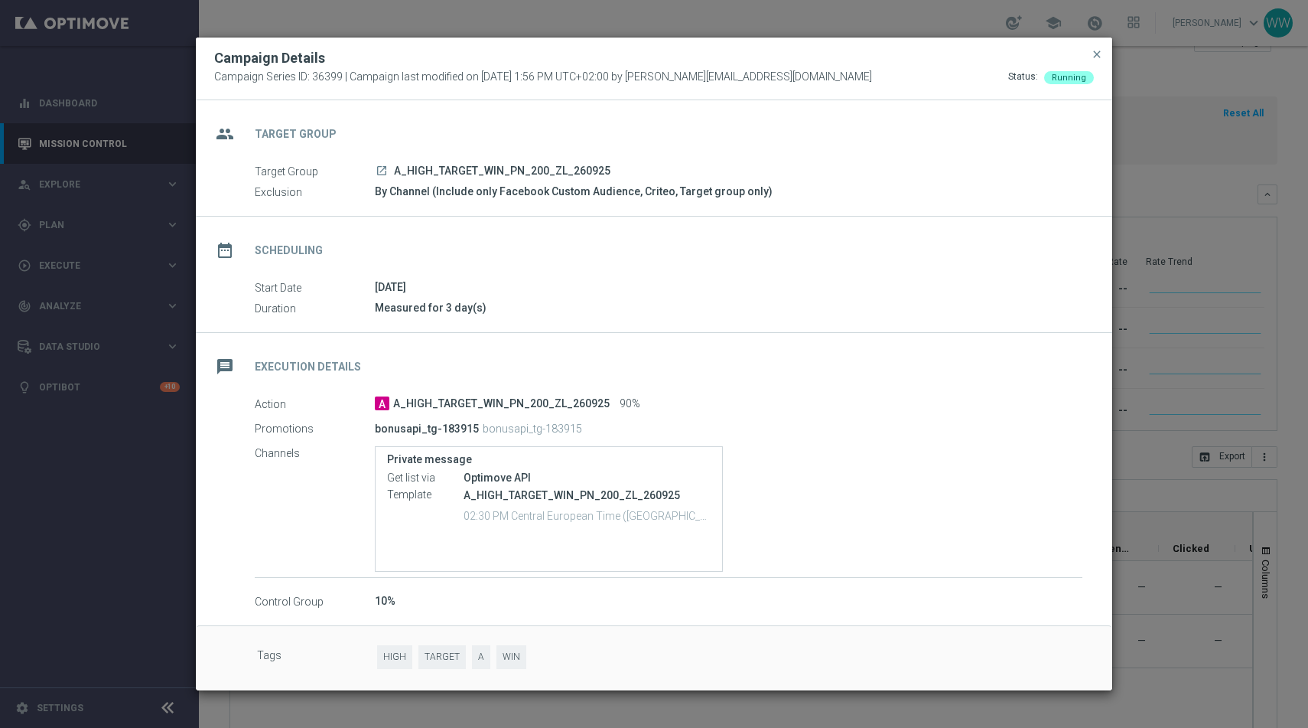
click at [1280, 279] on modal-container "Campaign Details Campaign Series ID: 36399 | Campaign last modified on 26 Sep 2…" at bounding box center [654, 364] width 1308 height 728
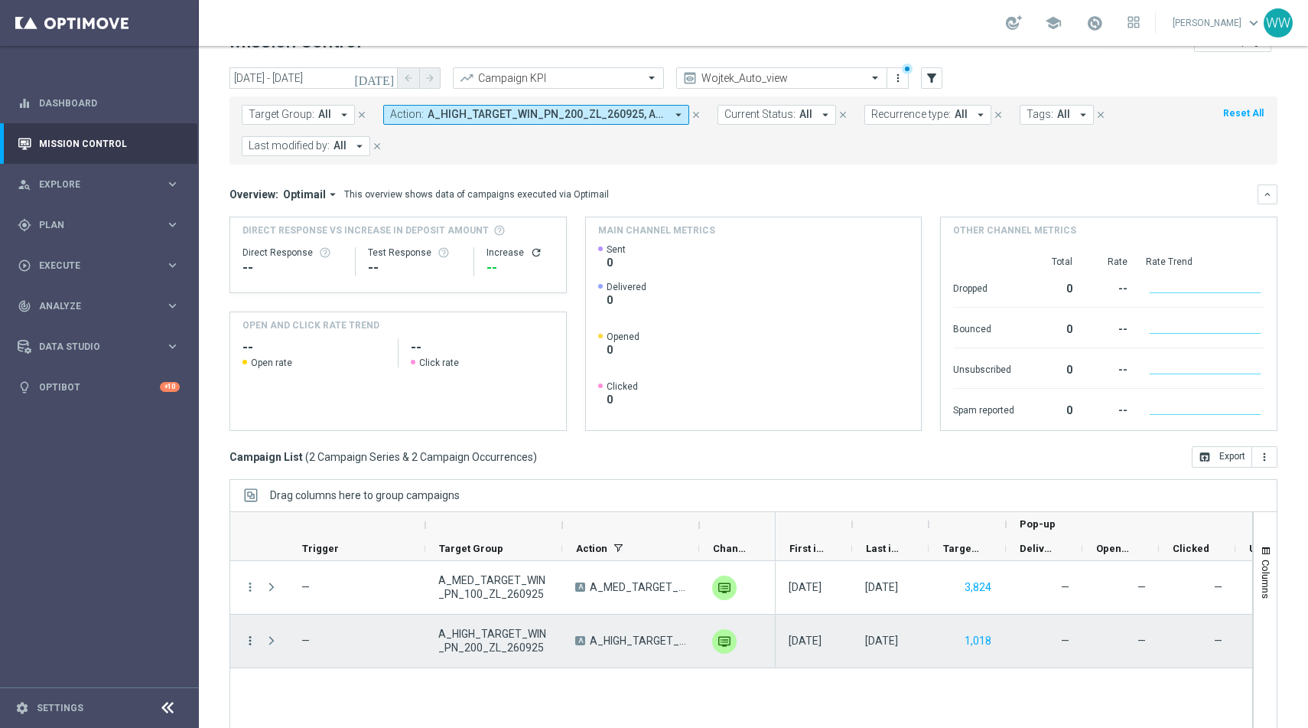
click at [251, 640] on icon "more_vert" at bounding box center [250, 641] width 14 height 14
click at [307, 458] on span "Campaign Details" at bounding box center [318, 459] width 77 height 11
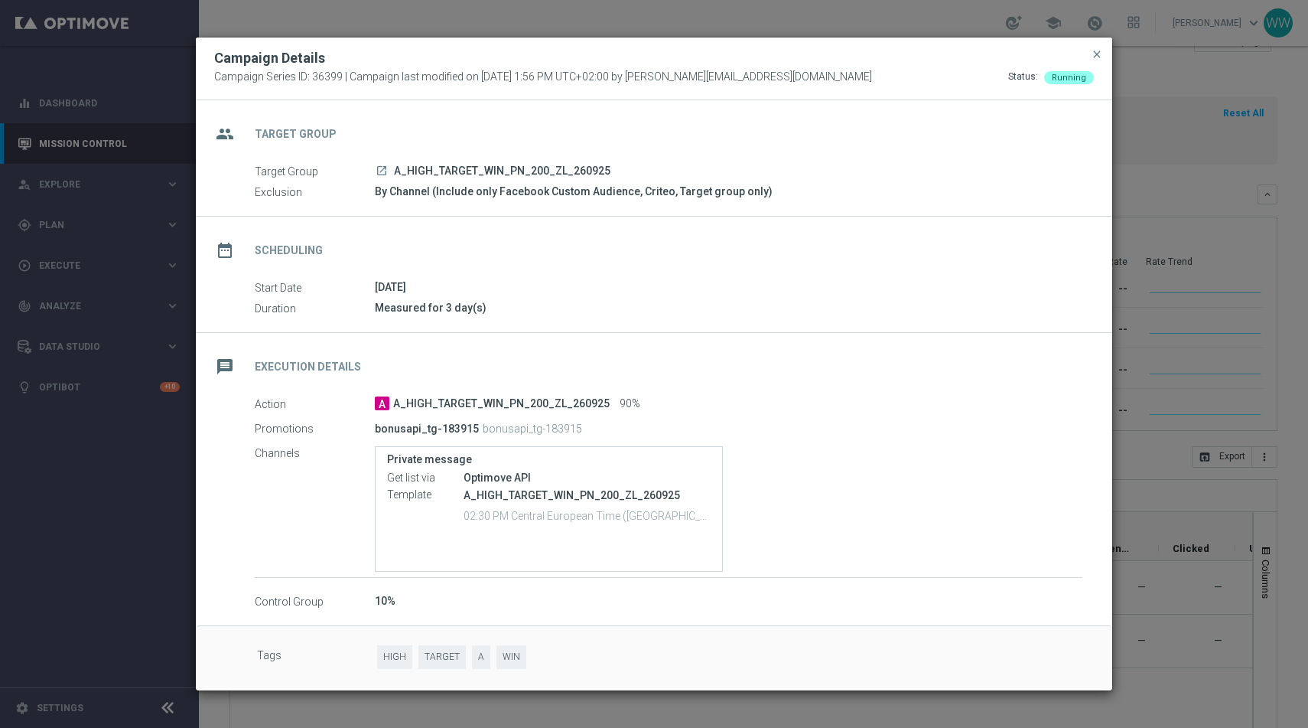
click at [1224, 224] on modal-container "Campaign Details Campaign Series ID: 36399 | Campaign last modified on 26 Sep 2…" at bounding box center [654, 364] width 1308 height 728
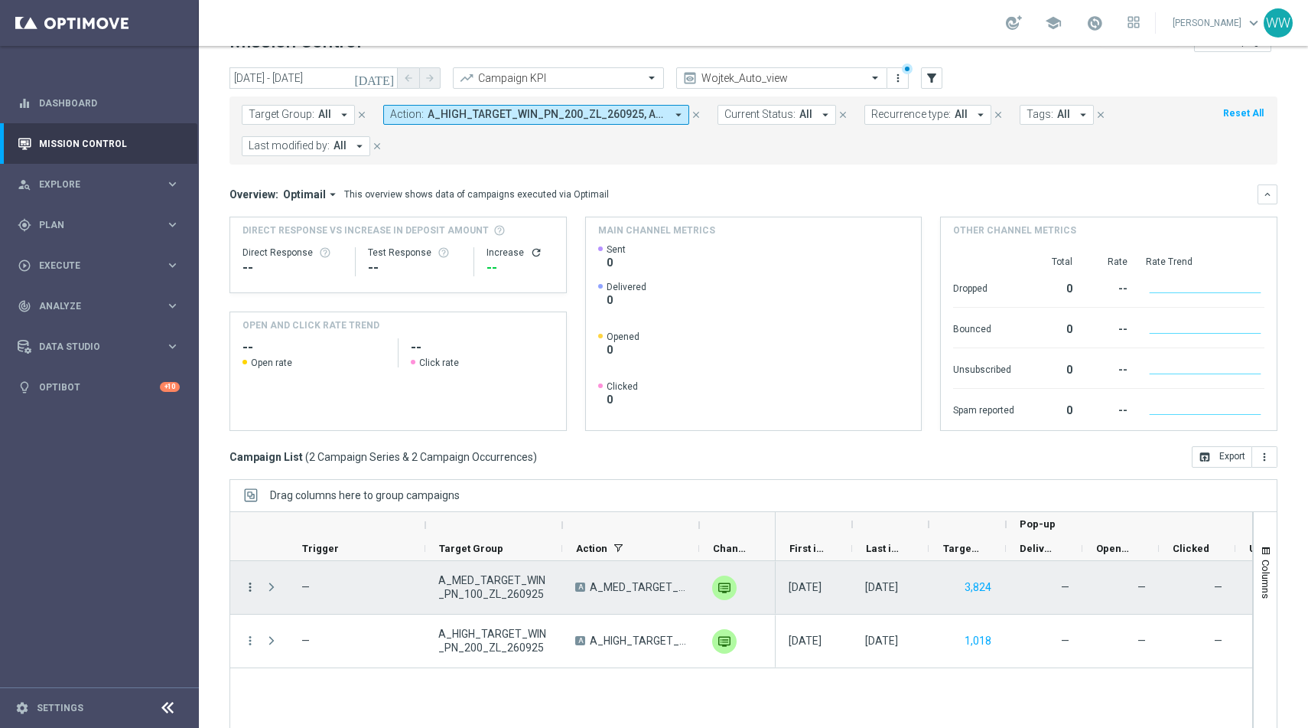
click at [249, 588] on icon "more_vert" at bounding box center [250, 587] width 14 height 14
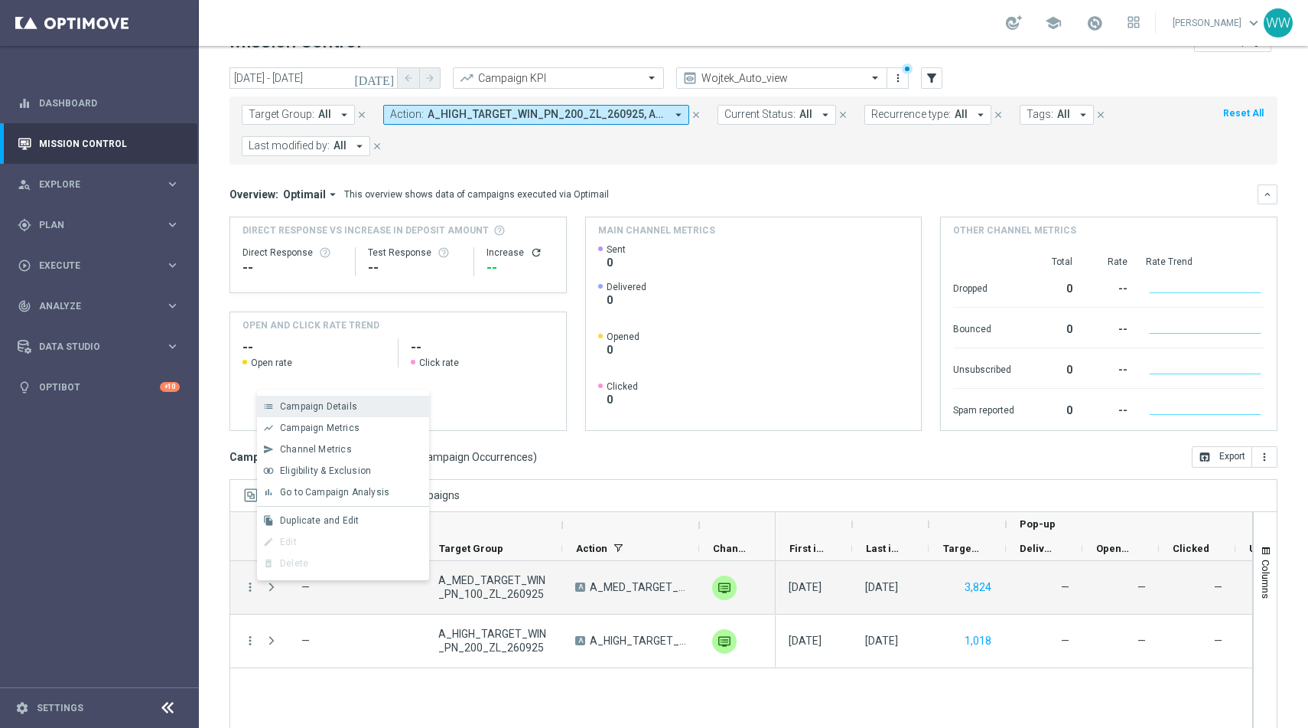
click at [305, 414] on div "list Campaign Details" at bounding box center [343, 406] width 172 height 21
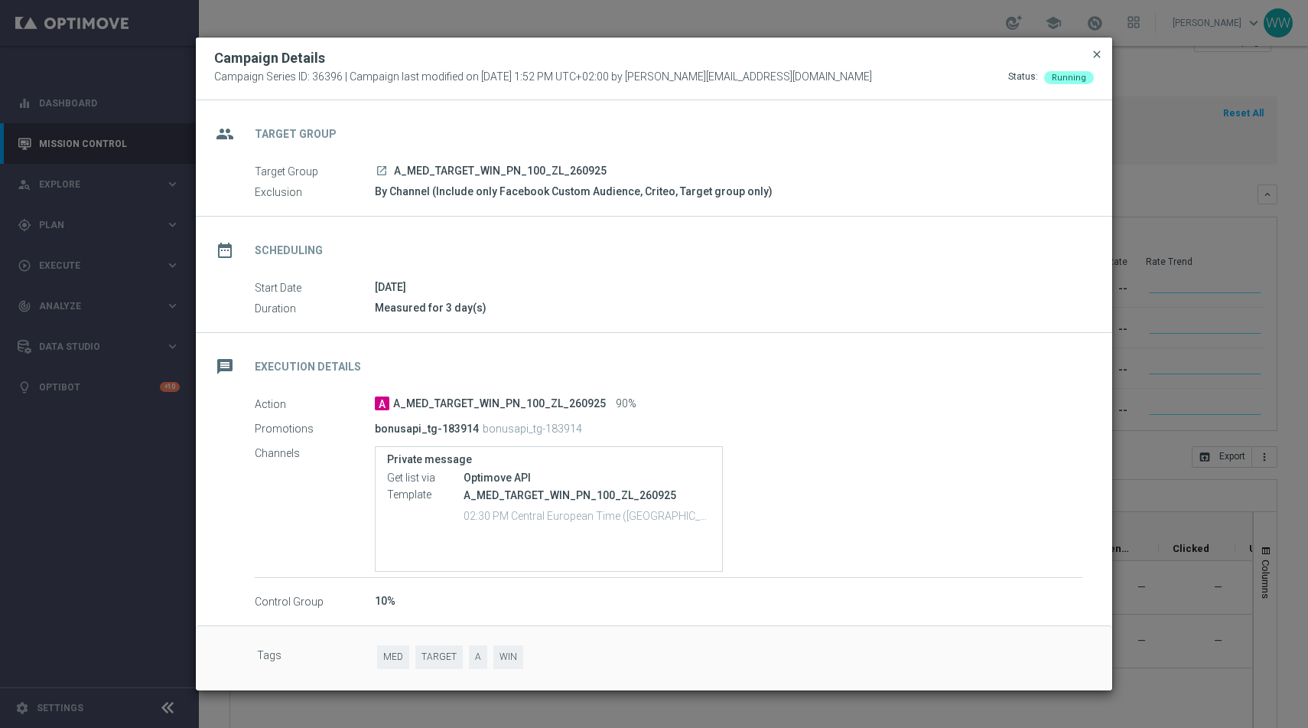
click at [1096, 58] on span "close" at bounding box center [1097, 54] width 12 height 12
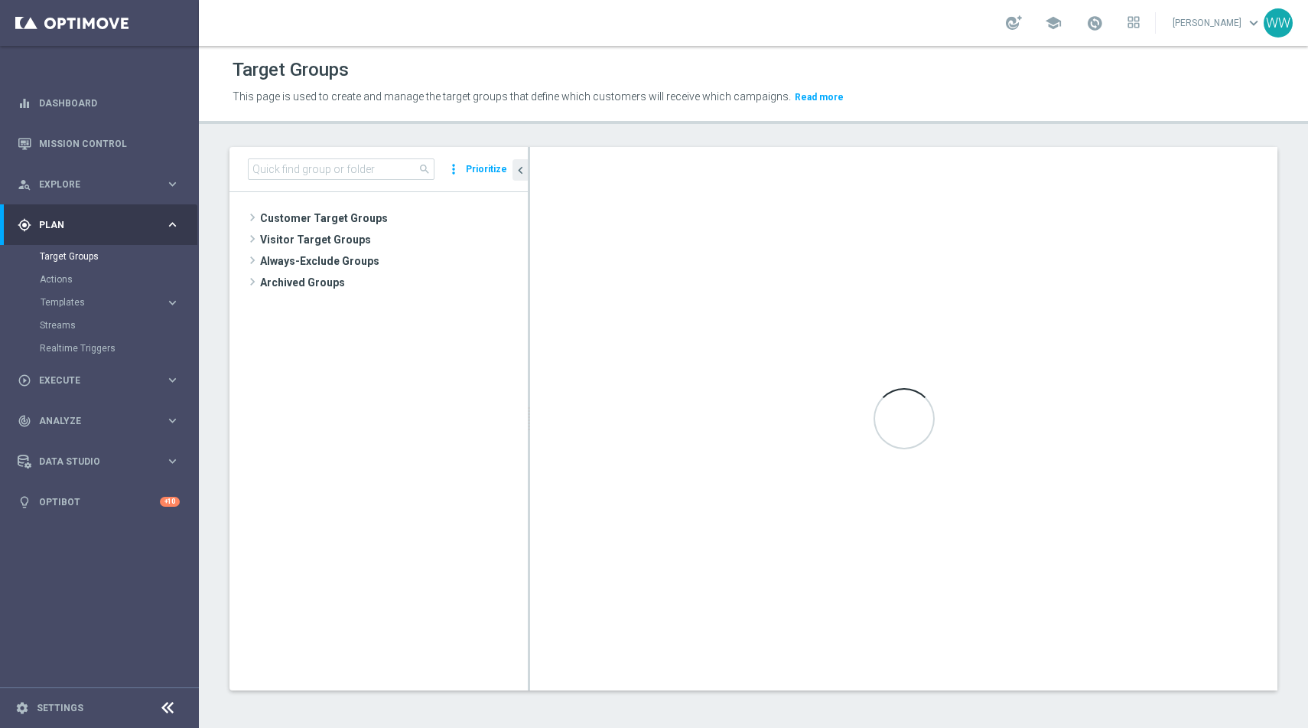
click at [399, 147] on div "search more_vert Prioritize" at bounding box center [379, 169] width 298 height 45
click at [364, 176] on input at bounding box center [341, 168] width 187 height 21
paste input "A_HIGH_TARGET_WIN_PN_200_ZL_260925"
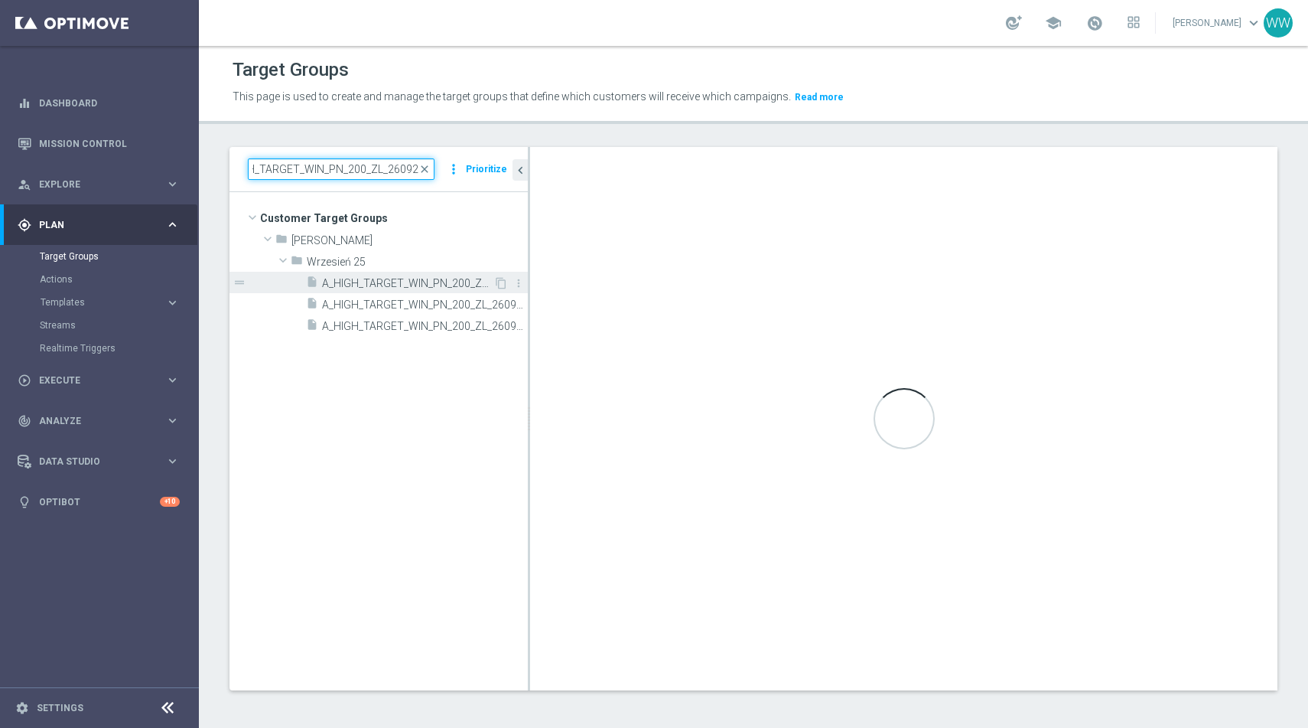
type input "A_HIGH_TARGET_WIN_PN_200_ZL_260925"
click at [360, 282] on span "A_HIGH_TARGET_WIN_PN_200_ZL_260925" at bounding box center [407, 283] width 171 height 13
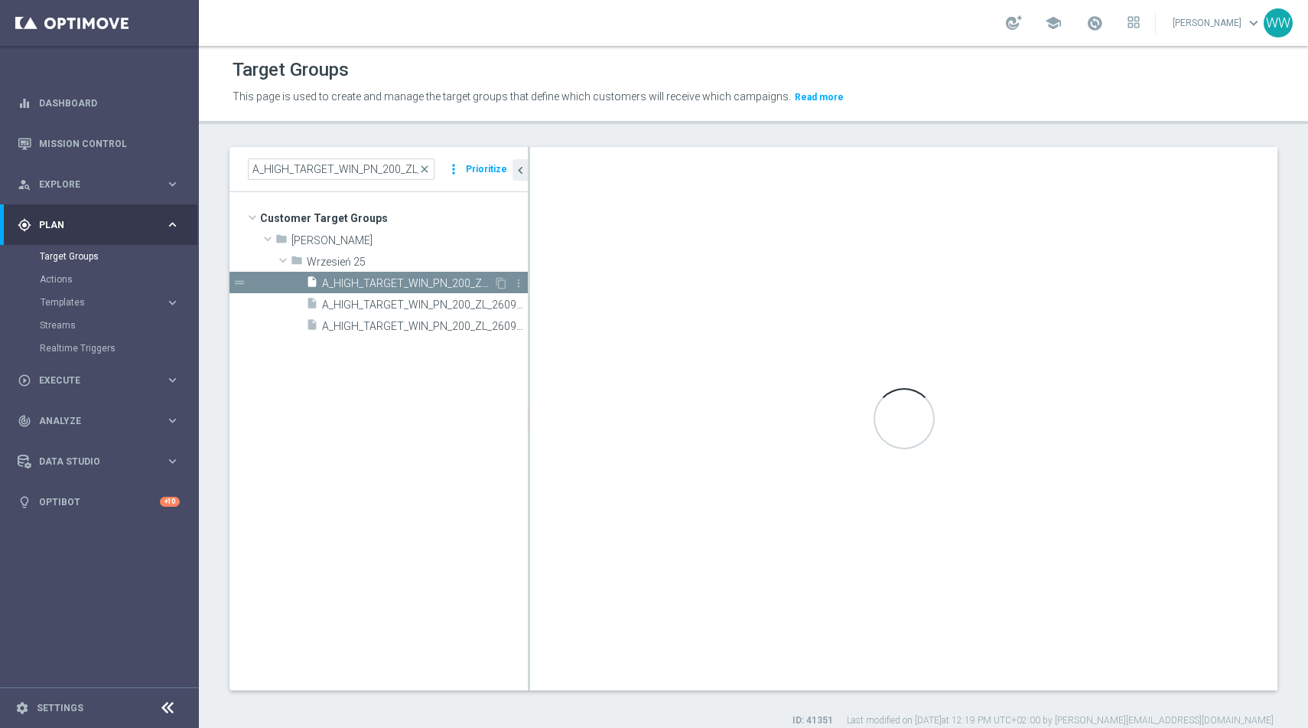
click at [366, 292] on div "insert_drive_file A_HIGH_TARGET_WIN_PN_200_ZL_260925" at bounding box center [399, 282] width 187 height 21
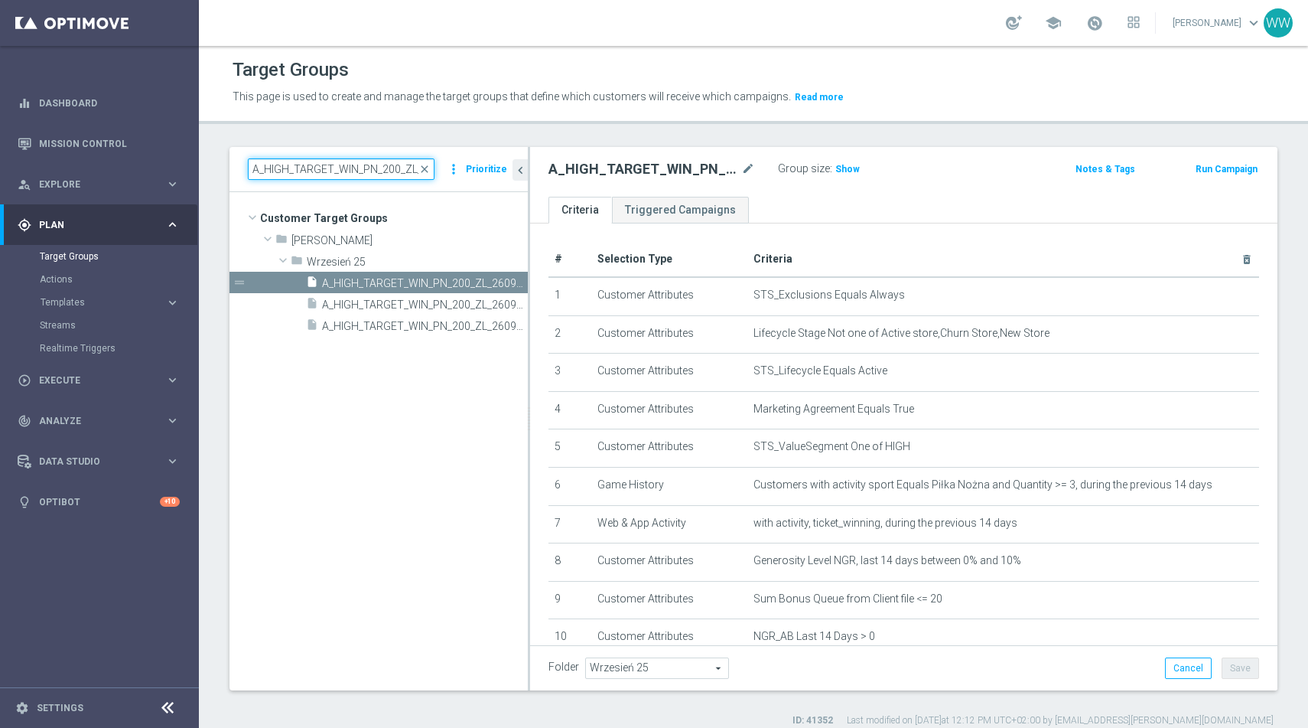
click at [303, 168] on input "A_HIGH_TARGET_WIN_PN_200_ZL_260925" at bounding box center [341, 168] width 187 height 21
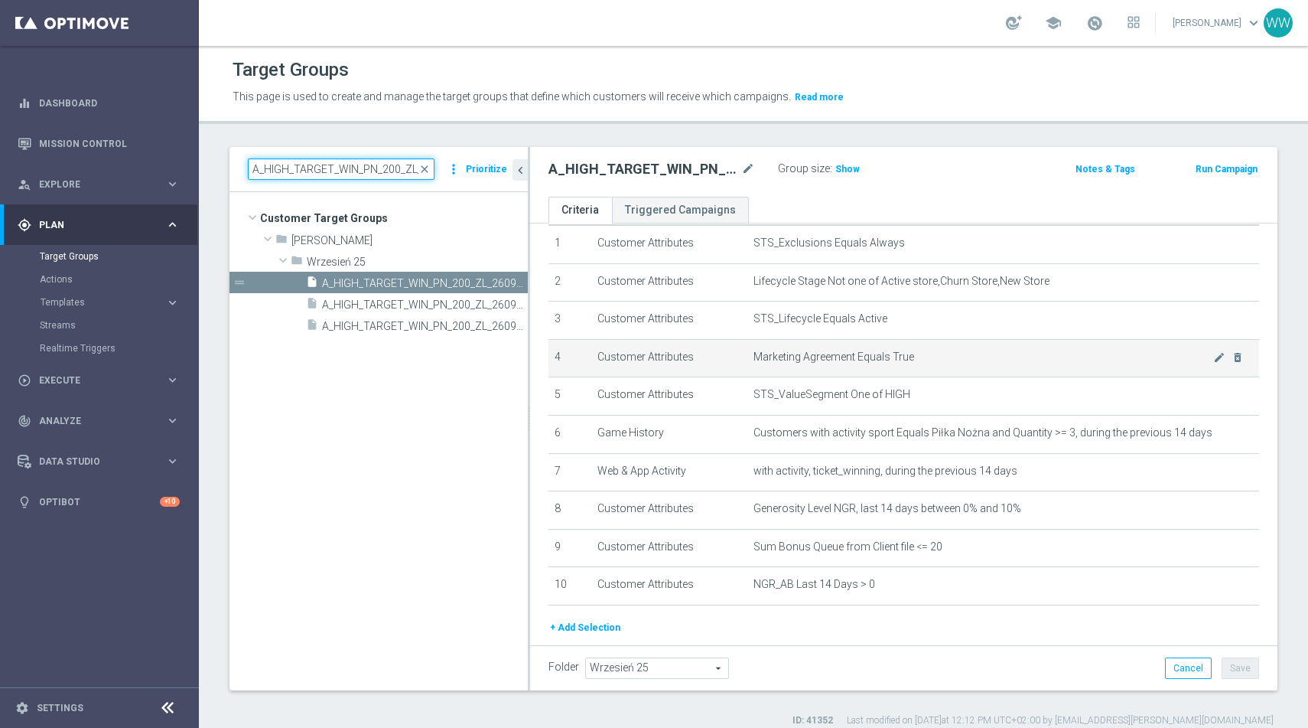
scroll to position [53, 0]
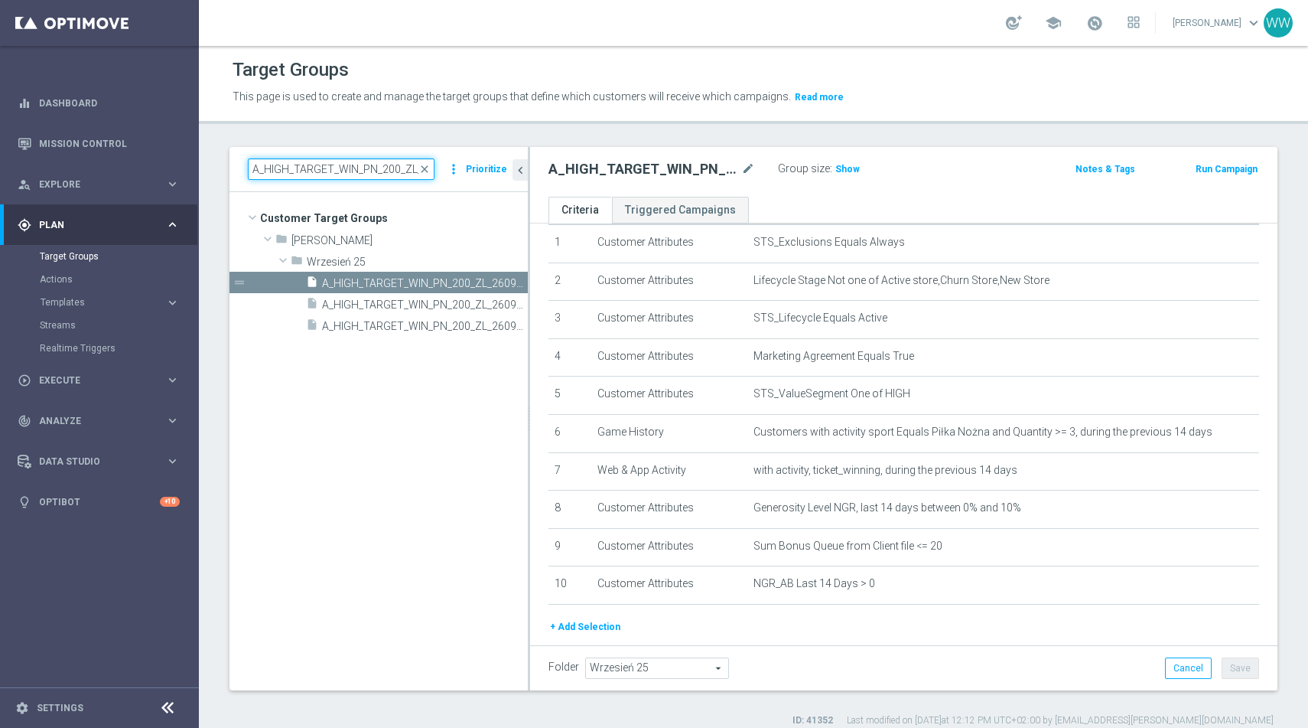
click at [350, 174] on input "A_HIGH_TARGET_WIN_PN_200_ZL_260925" at bounding box center [341, 168] width 187 height 21
paste input
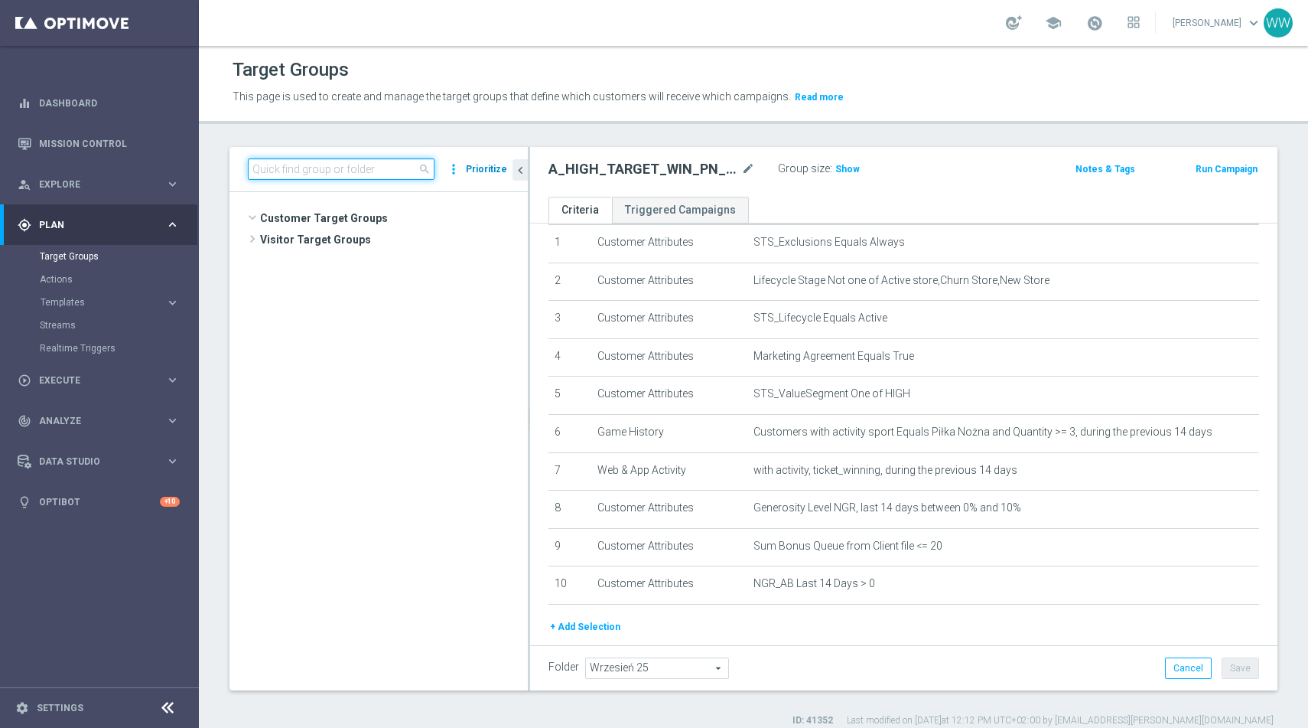
scroll to position [467, 0]
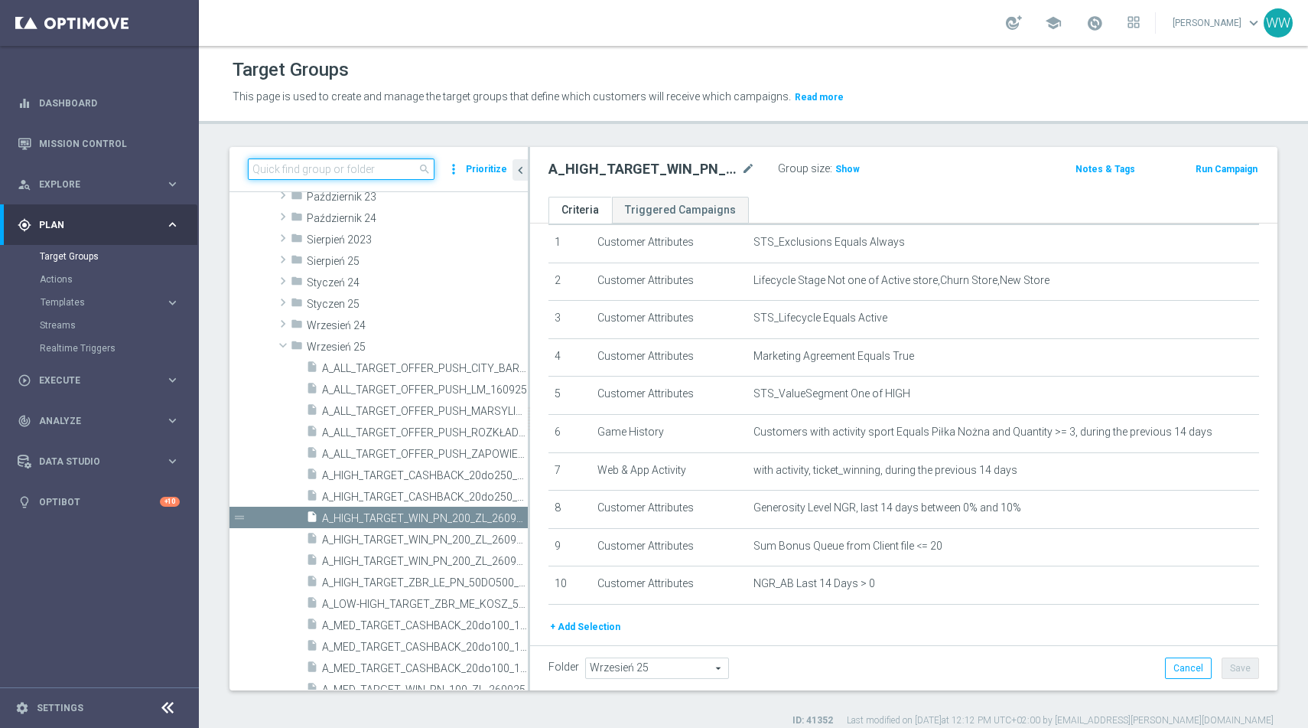
paste input
paste input "A_MED_TARGET_WIN_PN_100_ZL_260925"
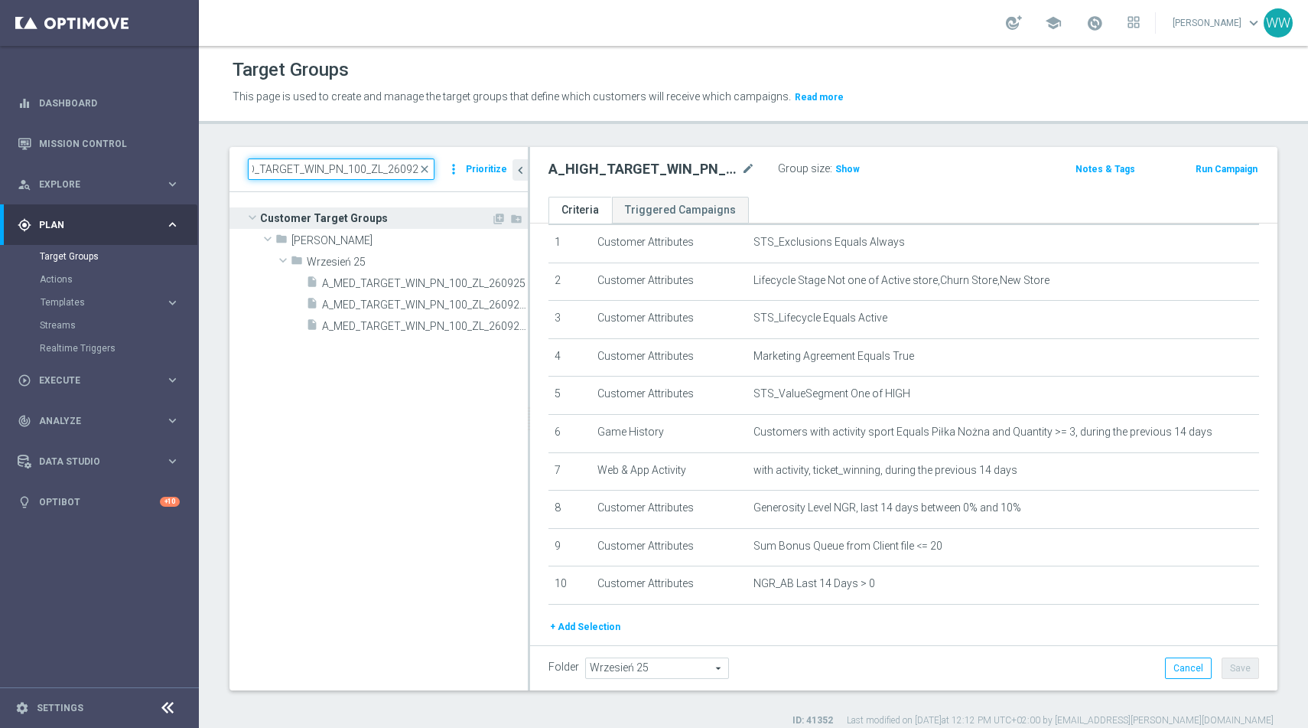
scroll to position [0, 0]
type input "A_MED_TARGET_WIN_PN_100_ZL_260925"
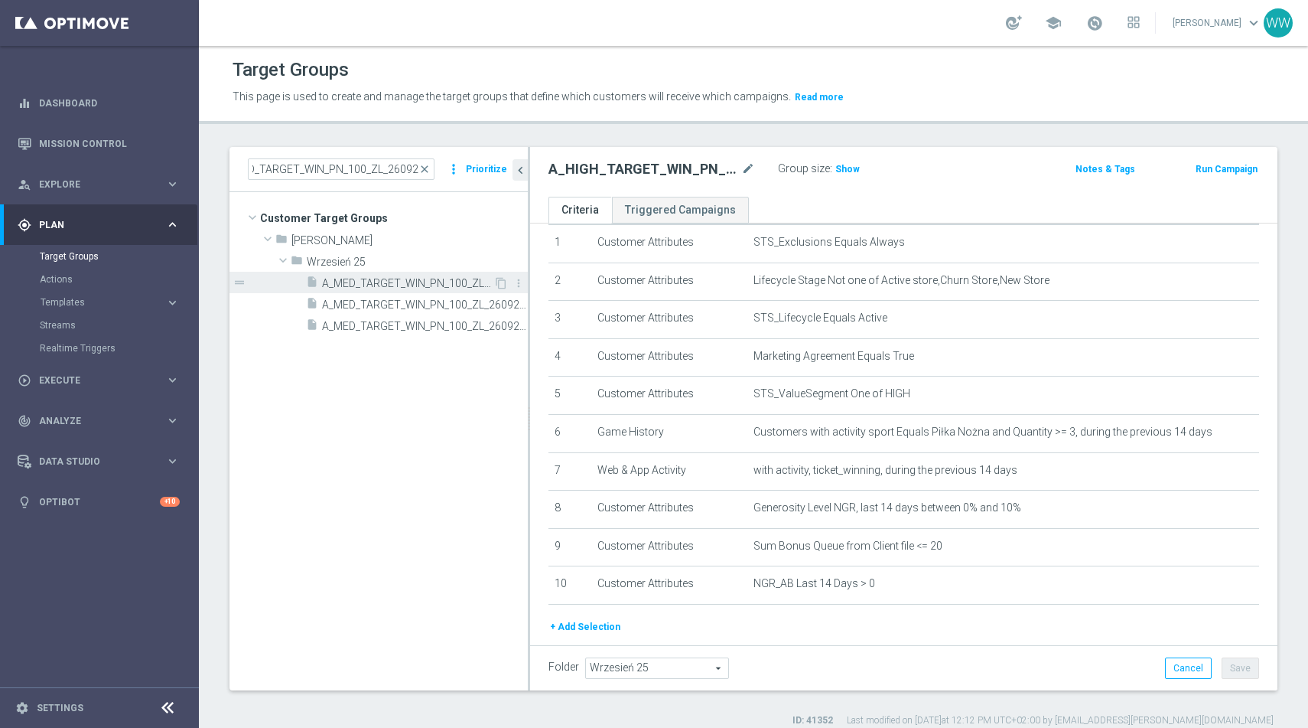
click at [372, 282] on span "A_MED_TARGET_WIN_PN_100_ZL_260925" at bounding box center [407, 283] width 171 height 13
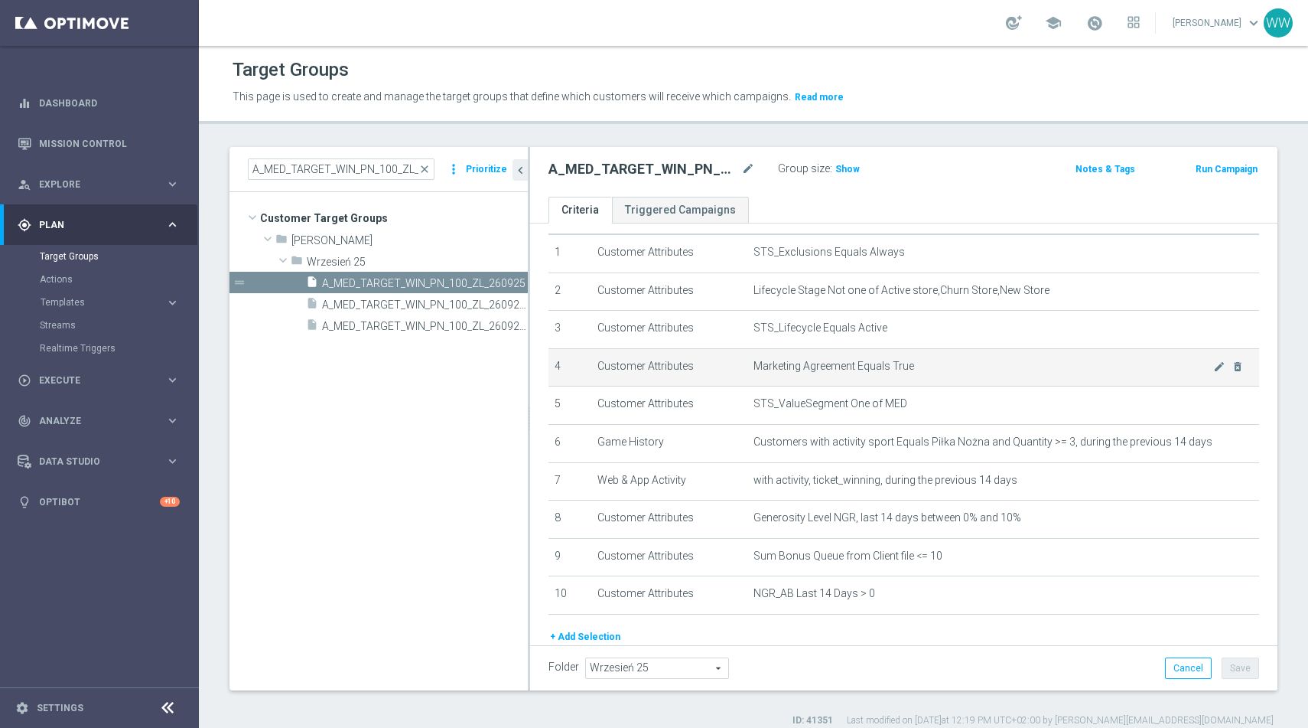
scroll to position [44, 0]
